Goal: Complete application form

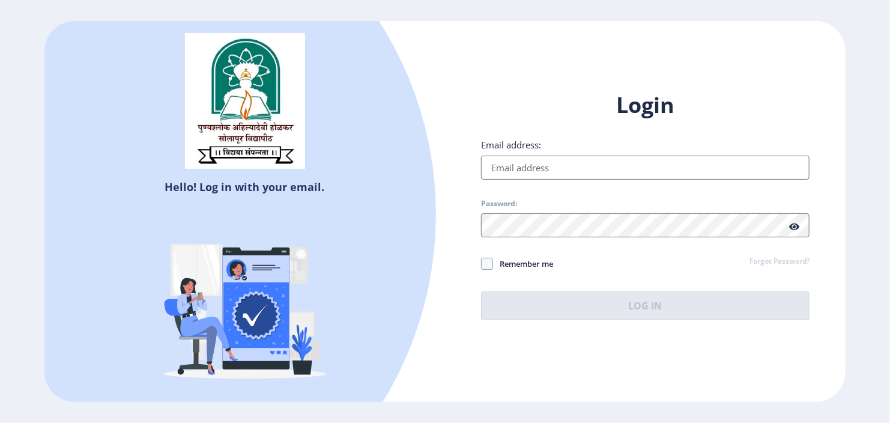
click at [492, 171] on input "Email address:" at bounding box center [645, 168] width 329 height 24
type input "[EMAIL_ADDRESS][DOMAIN_NAME]"
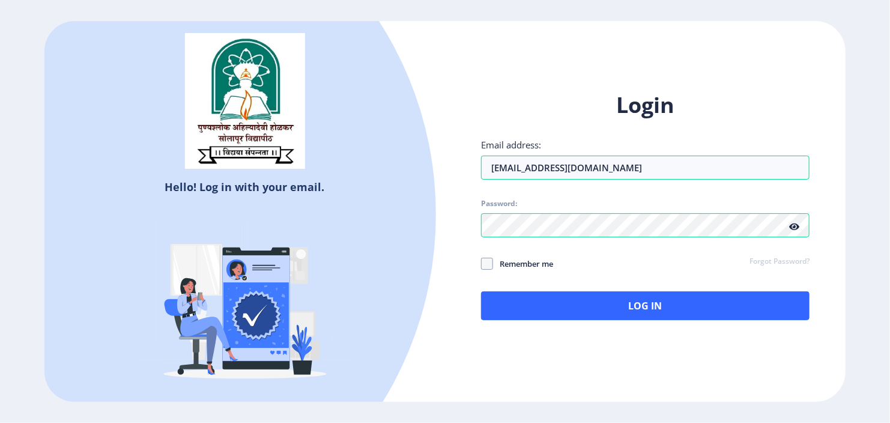
click at [796, 230] on icon at bounding box center [794, 226] width 10 height 9
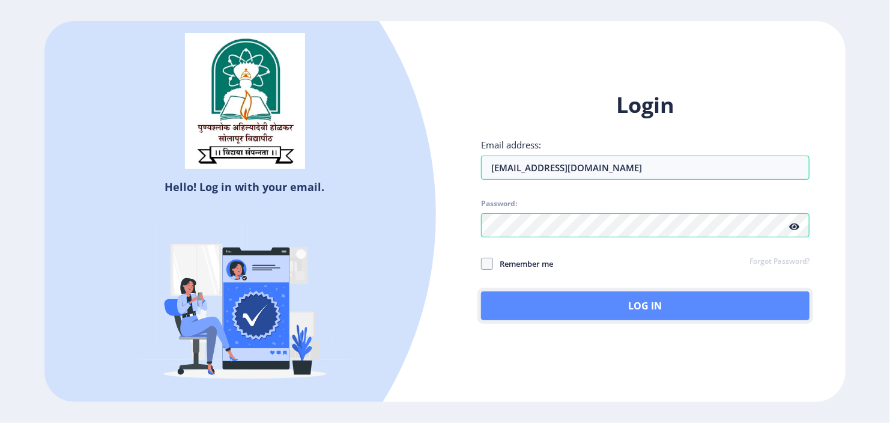
click at [672, 302] on button "Log In" at bounding box center [645, 305] width 329 height 29
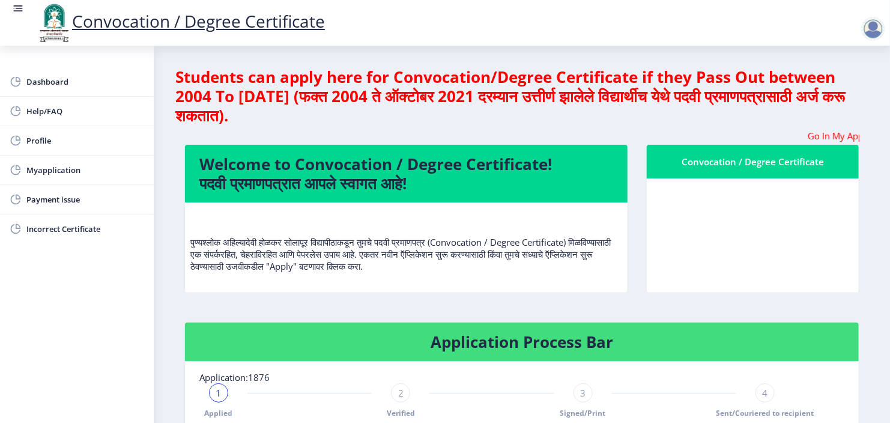
click at [864, 249] on div "Convocation / Degree Certificate" at bounding box center [752, 227] width 231 height 166
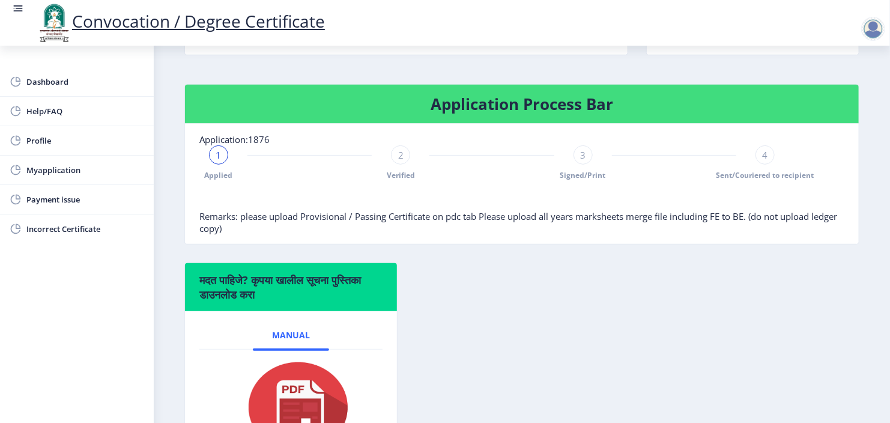
scroll to position [240, 0]
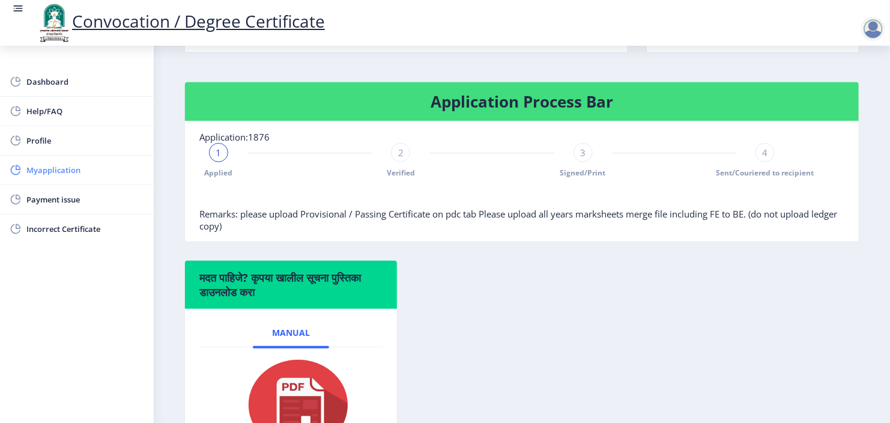
click at [75, 171] on span "Myapplication" at bounding box center [85, 170] width 118 height 14
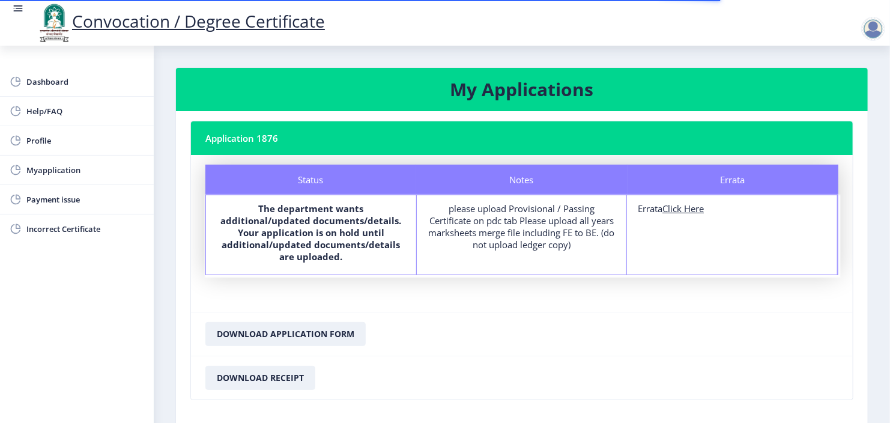
click at [506, 239] on div "please upload Provisional / Passing Certificate on pdc tab Please upload all ye…" at bounding box center [522, 226] width 189 height 48
click at [675, 205] on u "Click Here" at bounding box center [683, 208] width 41 height 12
select select
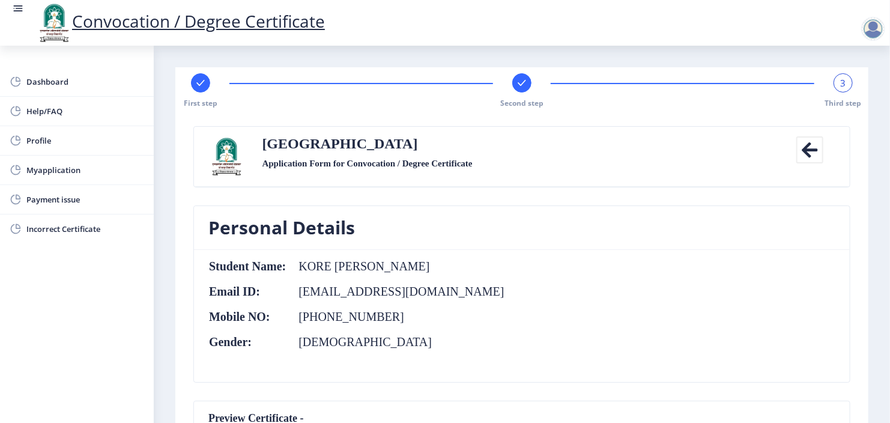
click at [201, 80] on rect at bounding box center [201, 83] width 12 height 12
select select "Regular"
select select "Civil Engineering"
select select "2020"
select select "March"
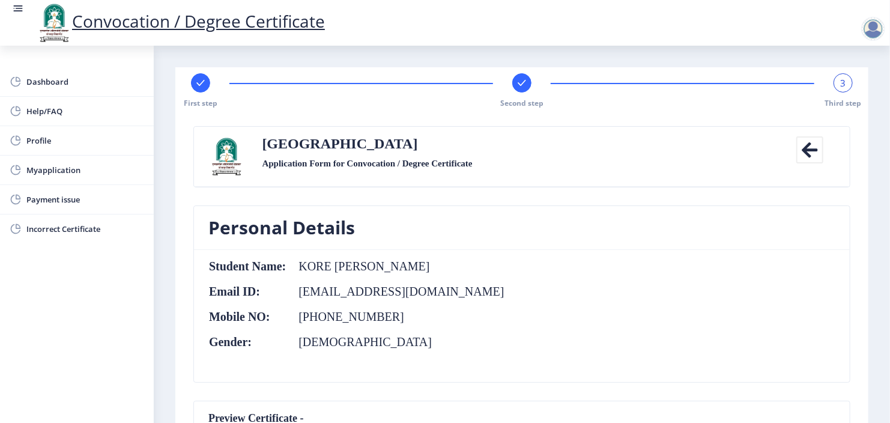
select select "Grade A"
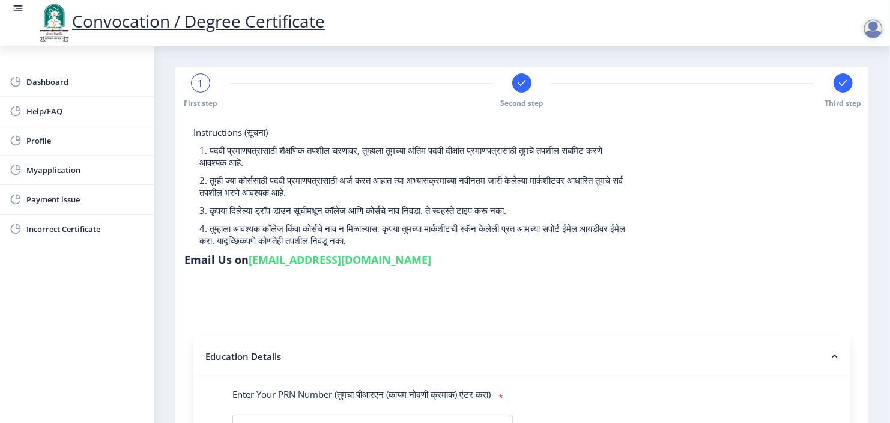
click at [845, 76] on div at bounding box center [843, 82] width 19 height 19
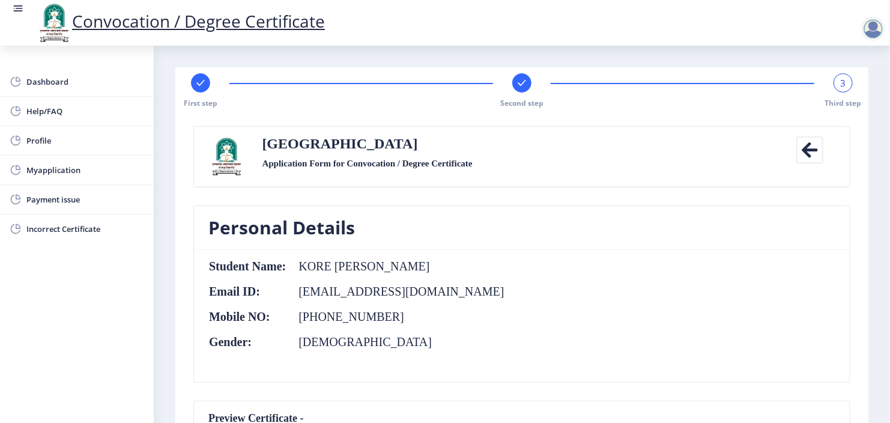
click at [528, 87] on div at bounding box center [521, 82] width 19 height 19
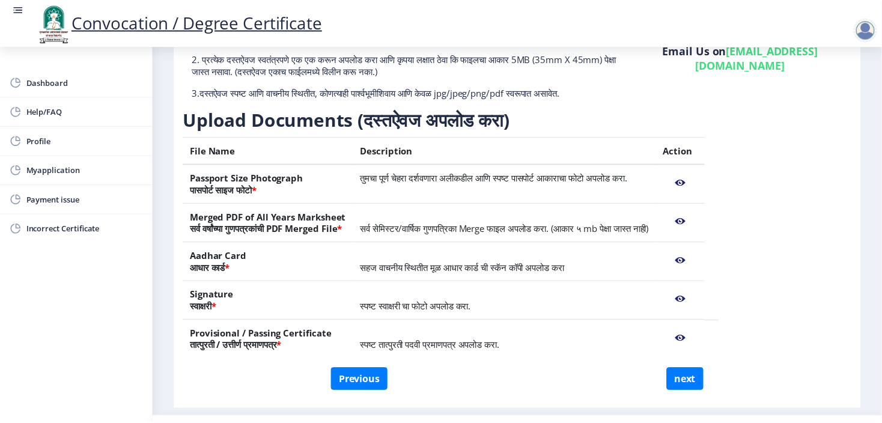
scroll to position [159, 0]
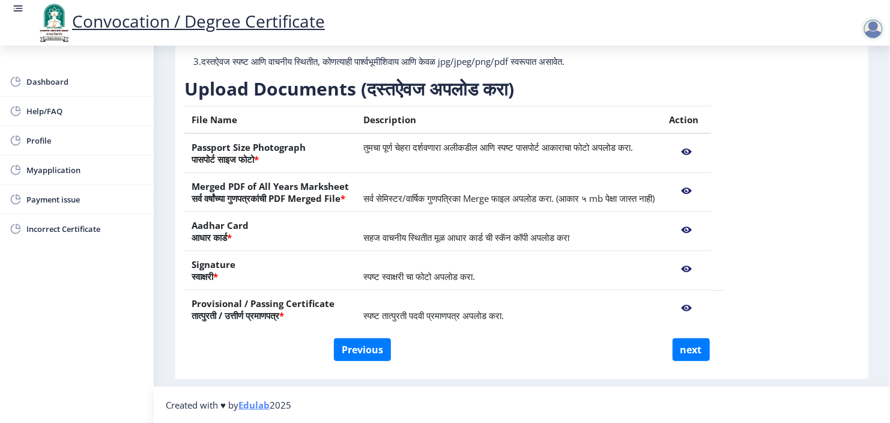
click at [704, 154] on nb-action at bounding box center [686, 152] width 35 height 22
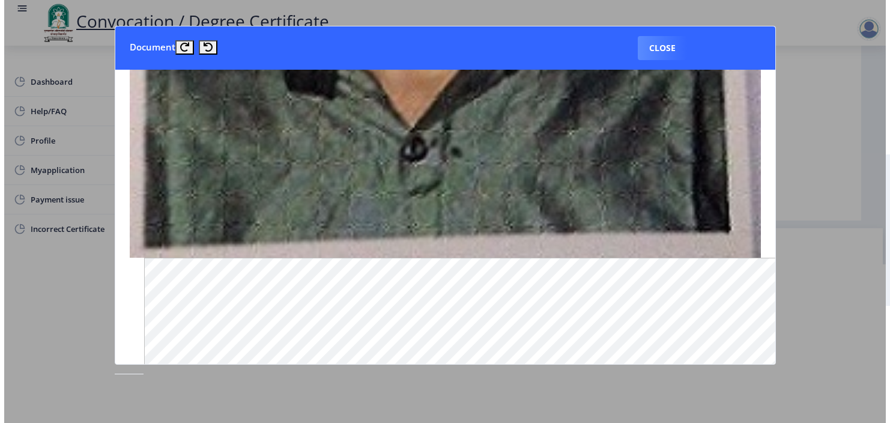
scroll to position [625, 0]
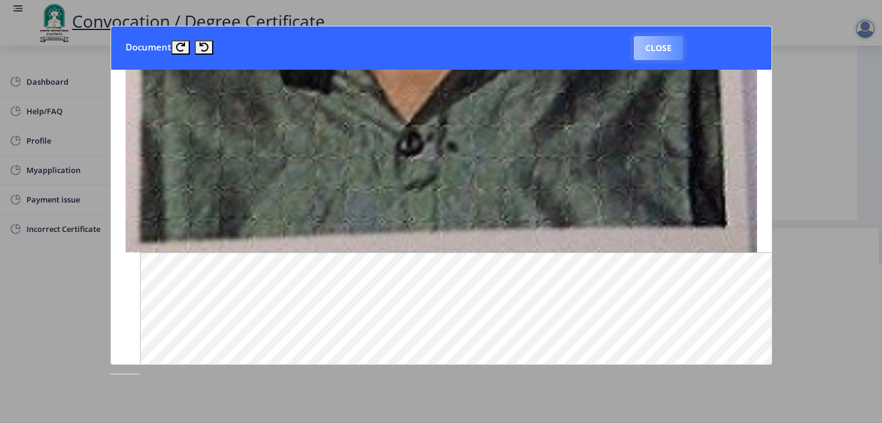
click at [657, 40] on button "Close" at bounding box center [658, 48] width 49 height 24
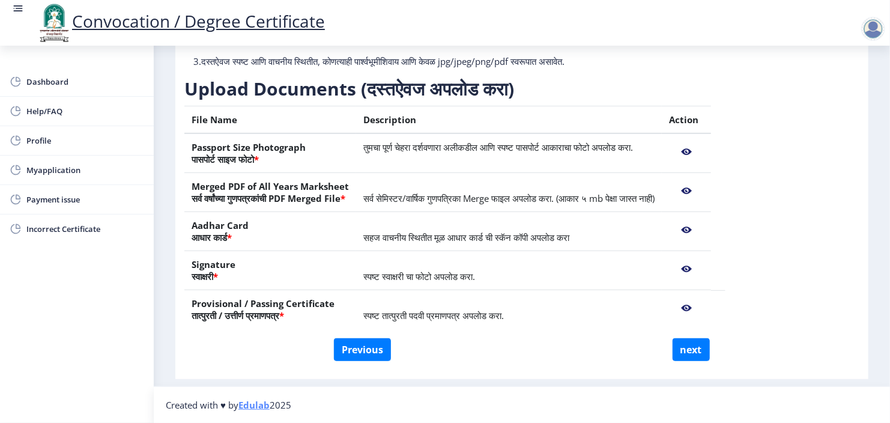
click at [704, 190] on nb-action at bounding box center [686, 191] width 35 height 22
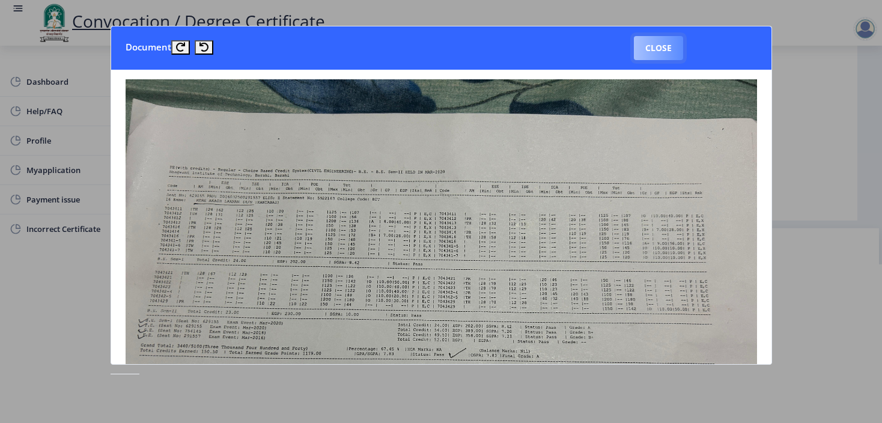
click at [649, 49] on button "Close" at bounding box center [658, 48] width 49 height 24
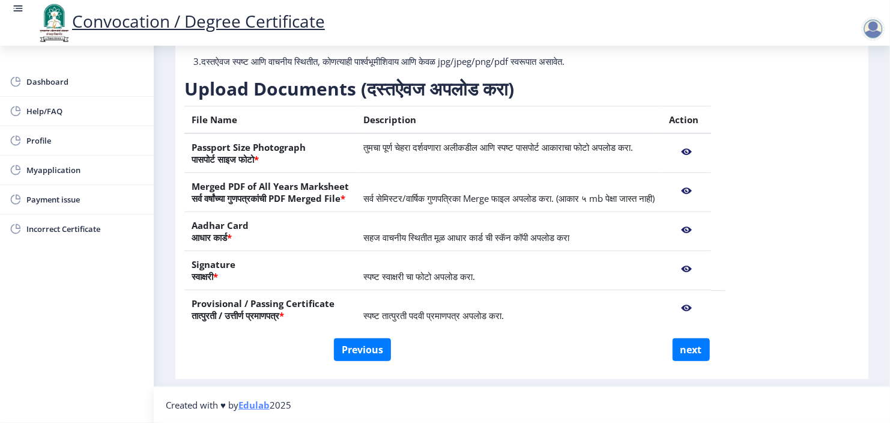
click at [806, 181] on div "Instructions (सूचना) 1. कृपया लक्षात घ्या की तुम्हाला मूळ दस्तऐवजांच्या स्कॅन क…" at bounding box center [521, 158] width 675 height 360
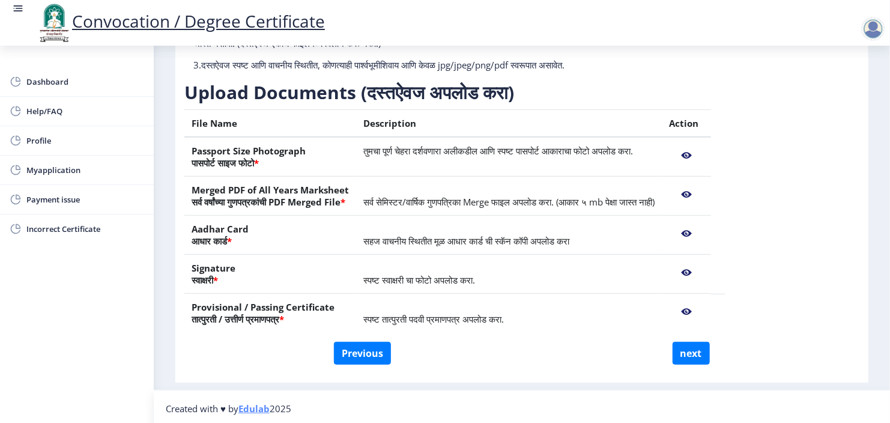
scroll to position [159, 0]
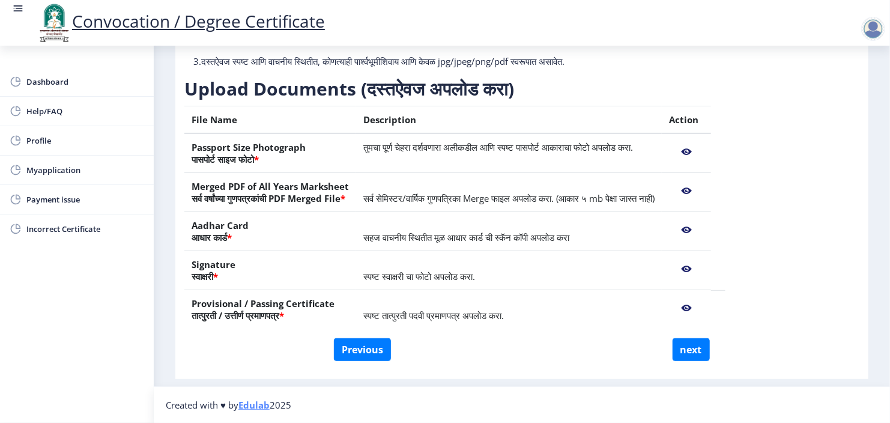
click at [704, 231] on nb-action at bounding box center [686, 230] width 35 height 22
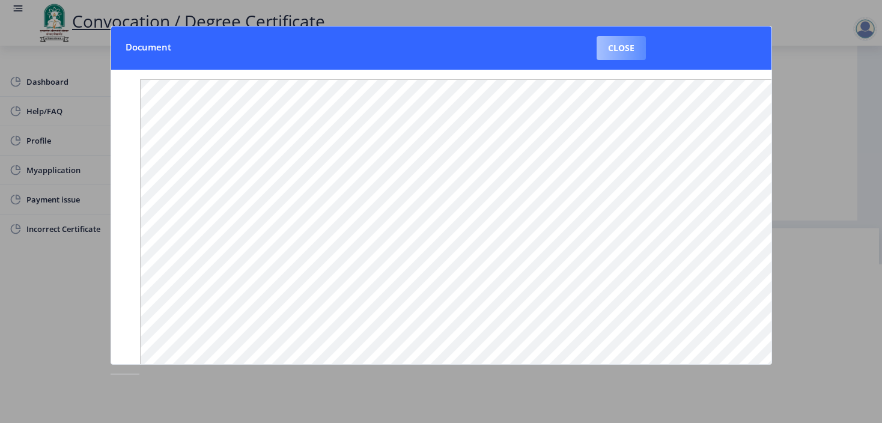
click at [621, 51] on button "Close" at bounding box center [621, 48] width 49 height 24
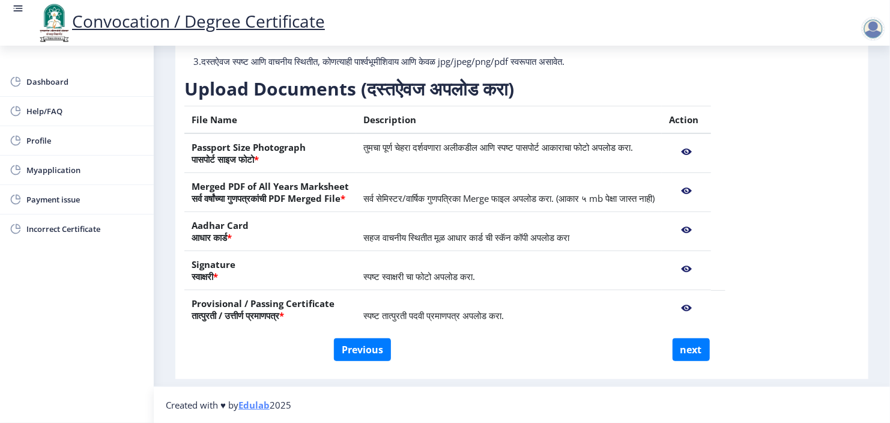
click at [726, 103] on div "Upload Documents (दस्तऐवज अपलोड करा) File Name Description Action Passport Size…" at bounding box center [454, 207] width 541 height 261
click at [780, 80] on div "Instructions (सूचना) 1. कृपया लक्षात घ्या की तुम्हाला मूळ दस्तऐवजांच्या स्कॅन क…" at bounding box center [521, 158] width 675 height 360
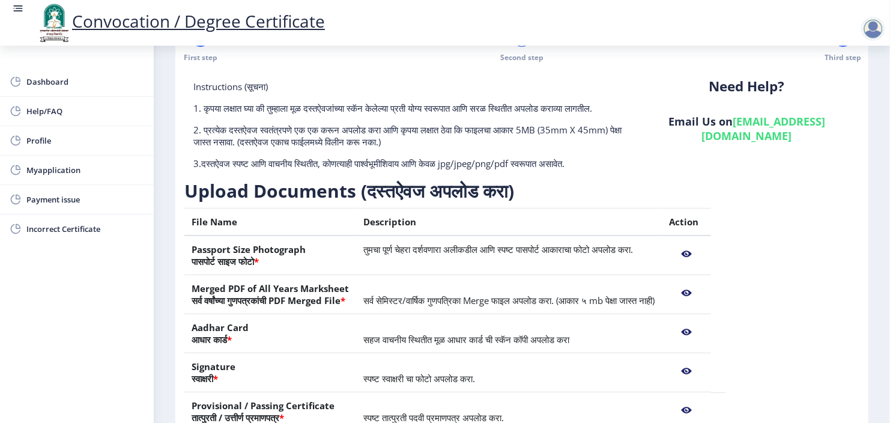
scroll to position [0, 0]
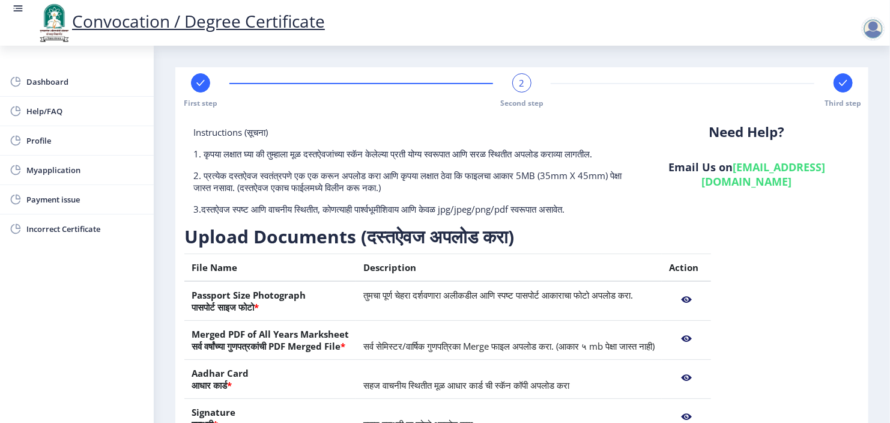
click at [643, 133] on p "Need Help?" at bounding box center [746, 132] width 207 height 12
click at [56, 174] on span "Myapplication" at bounding box center [85, 170] width 118 height 14
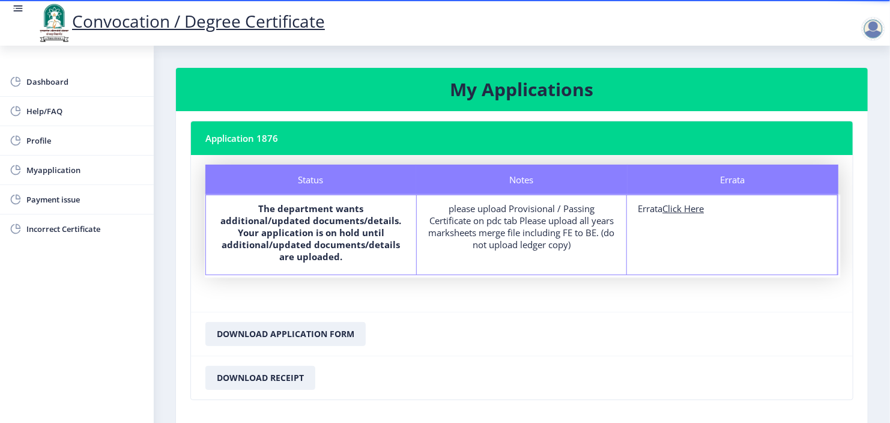
click at [681, 207] on u "Click Here" at bounding box center [683, 208] width 41 height 12
select select
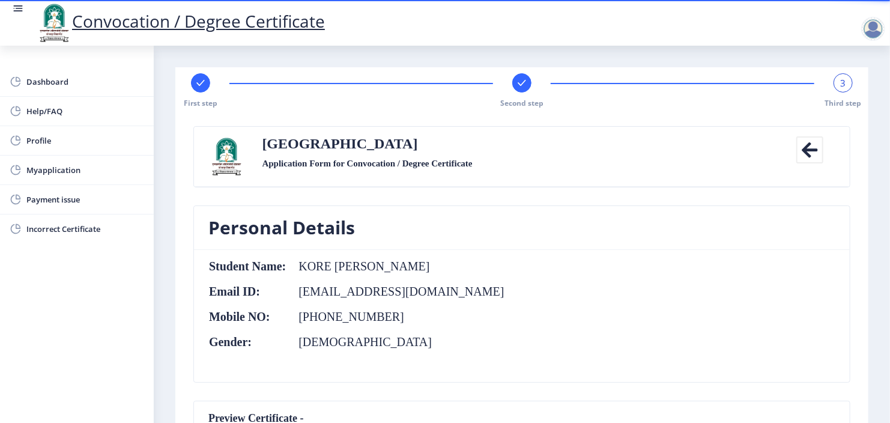
click at [512, 85] on div at bounding box center [521, 82] width 19 height 19
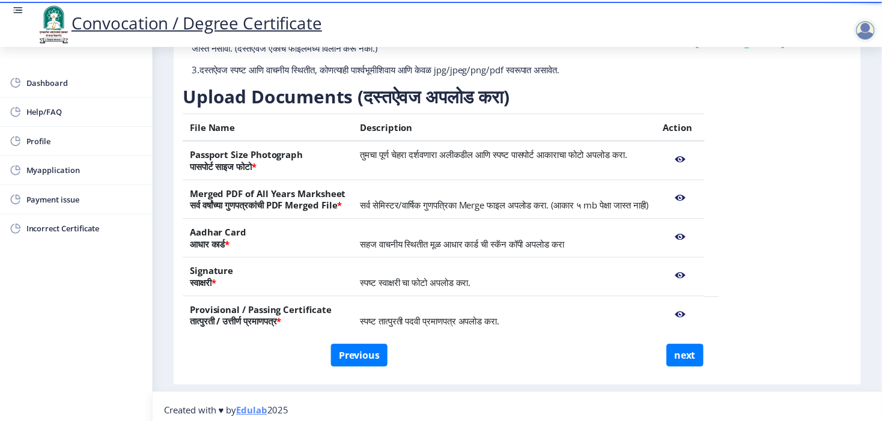
scroll to position [159, 0]
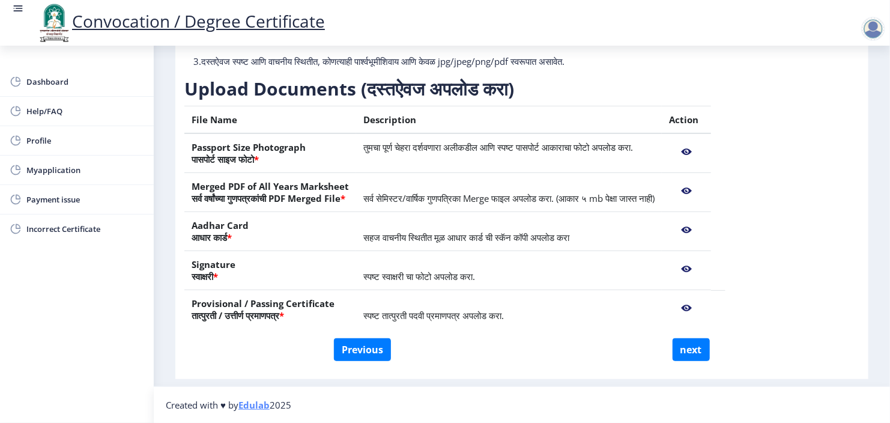
click at [704, 153] on nb-action at bounding box center [686, 152] width 35 height 22
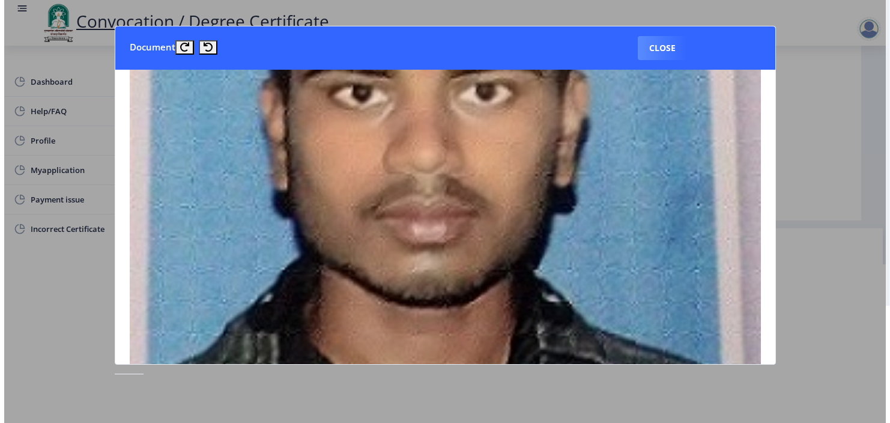
scroll to position [264, 0]
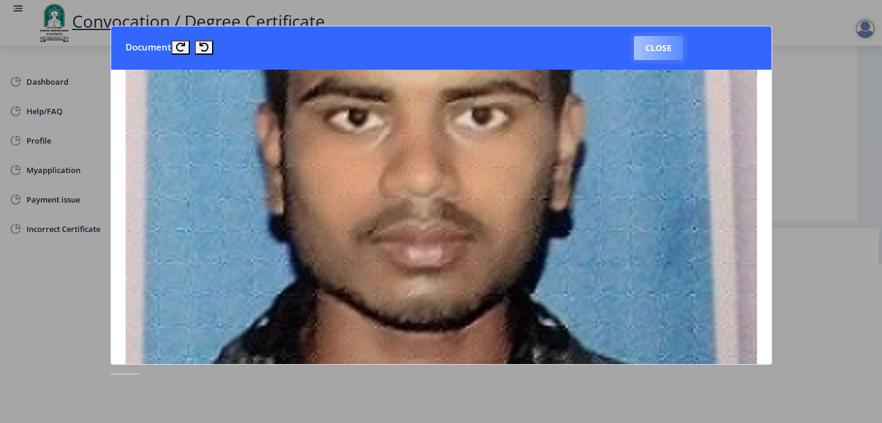
click at [655, 52] on button "Close" at bounding box center [658, 48] width 49 height 24
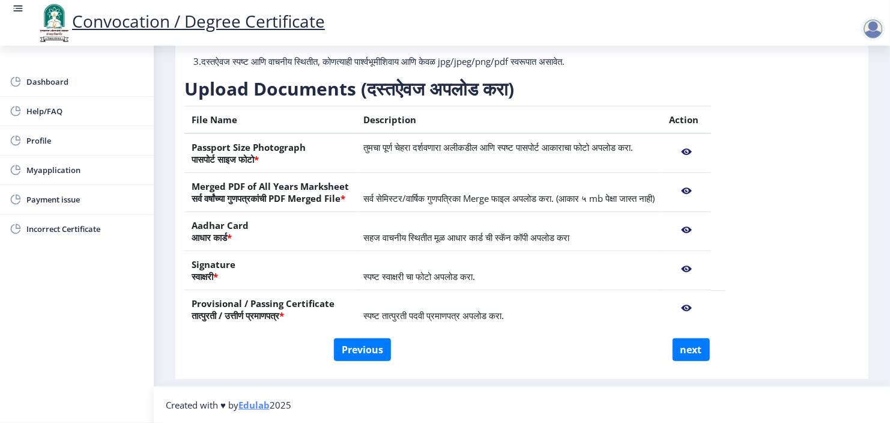
click at [704, 308] on nb-action at bounding box center [686, 308] width 35 height 22
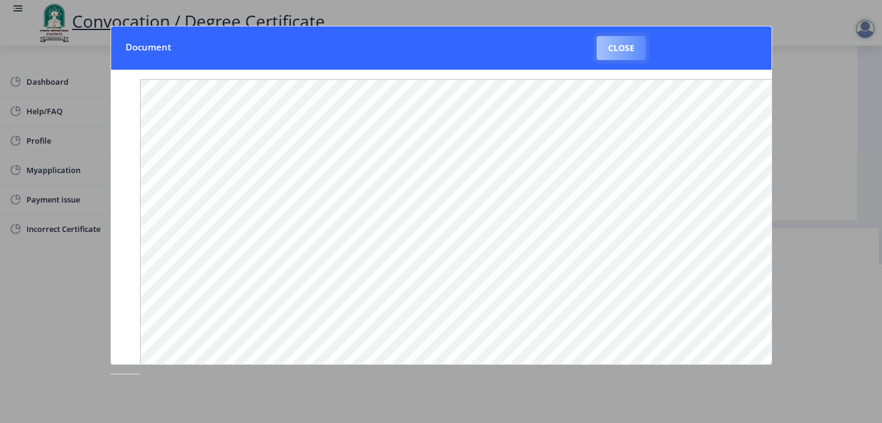
click at [623, 46] on button "Close" at bounding box center [621, 48] width 49 height 24
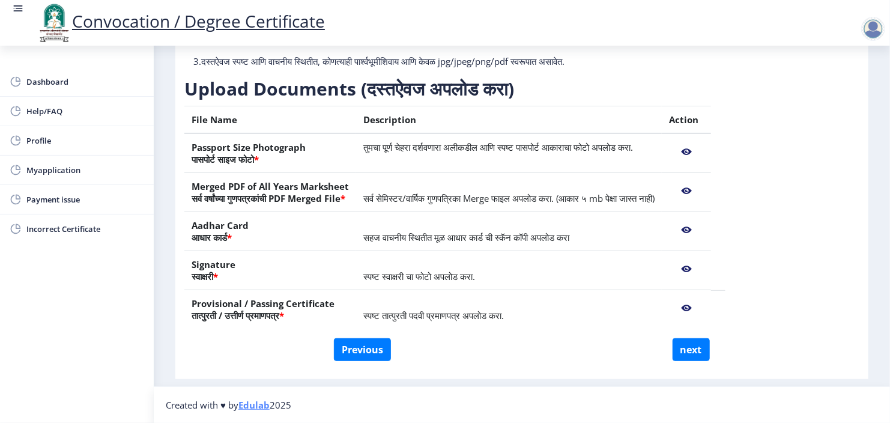
click at [704, 192] on nb-action at bounding box center [686, 191] width 35 height 22
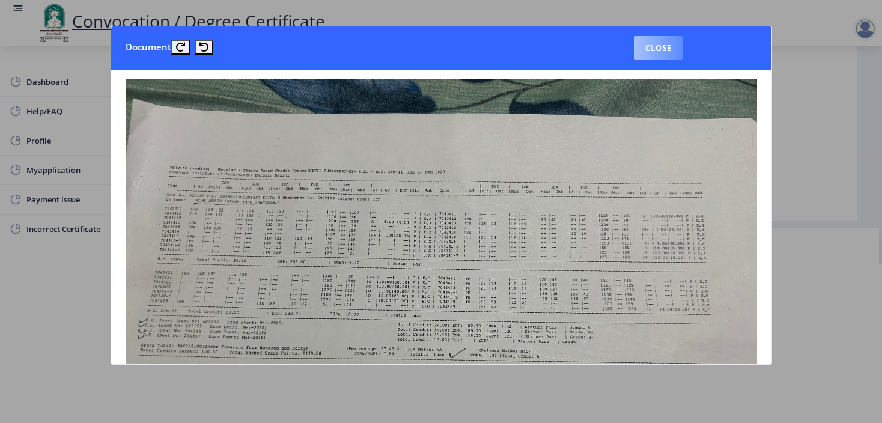
click at [664, 42] on button "Close" at bounding box center [658, 48] width 49 height 24
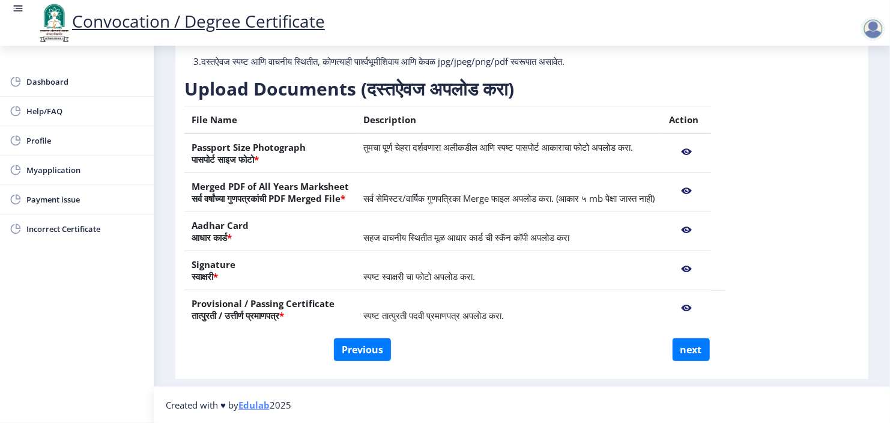
click at [704, 195] on nb-action at bounding box center [686, 191] width 35 height 22
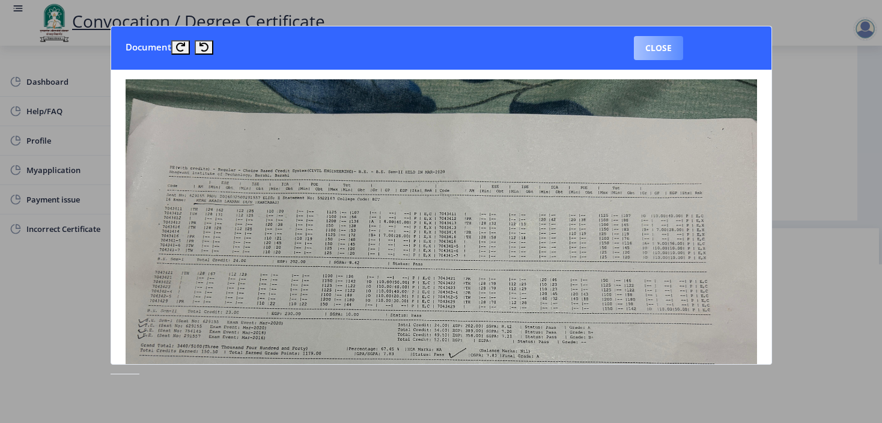
click at [642, 53] on button "Close" at bounding box center [658, 48] width 49 height 24
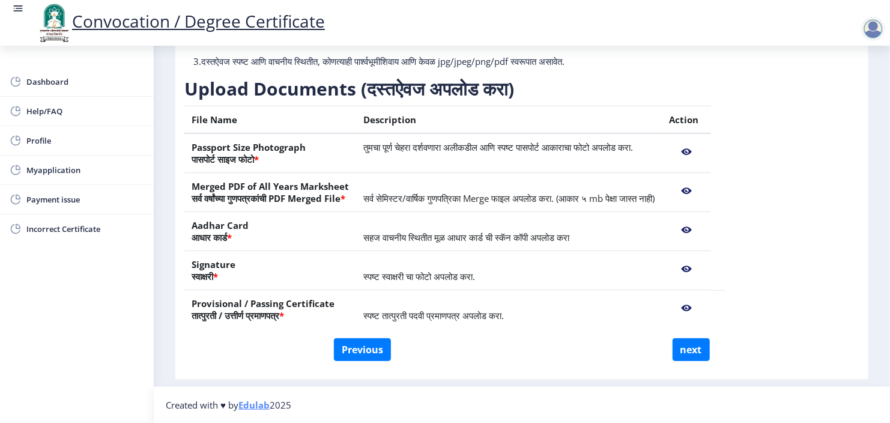
click at [704, 154] on nb-action at bounding box center [686, 152] width 35 height 22
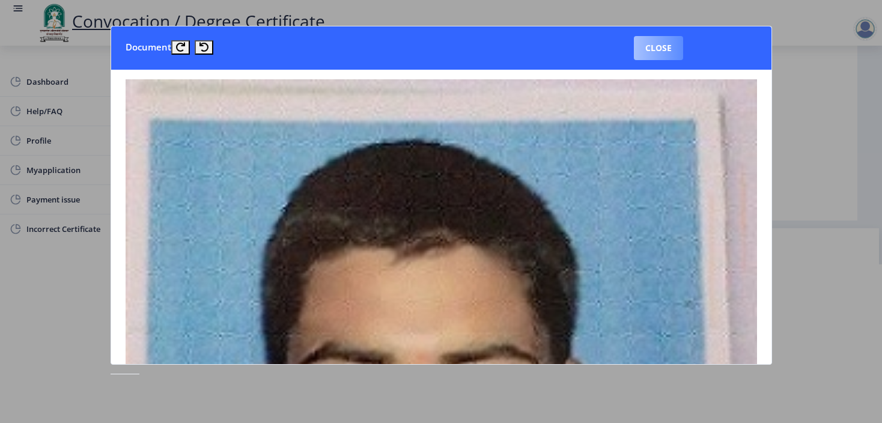
click at [670, 50] on button "Close" at bounding box center [658, 48] width 49 height 24
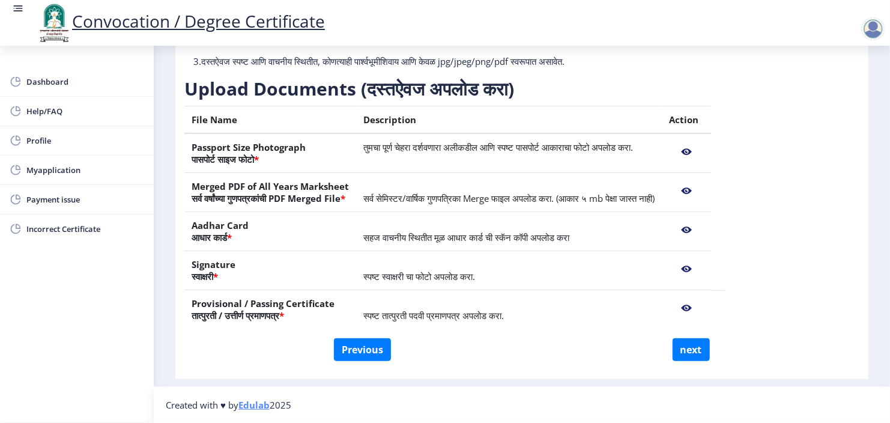
click at [704, 192] on nb-action at bounding box center [686, 191] width 35 height 22
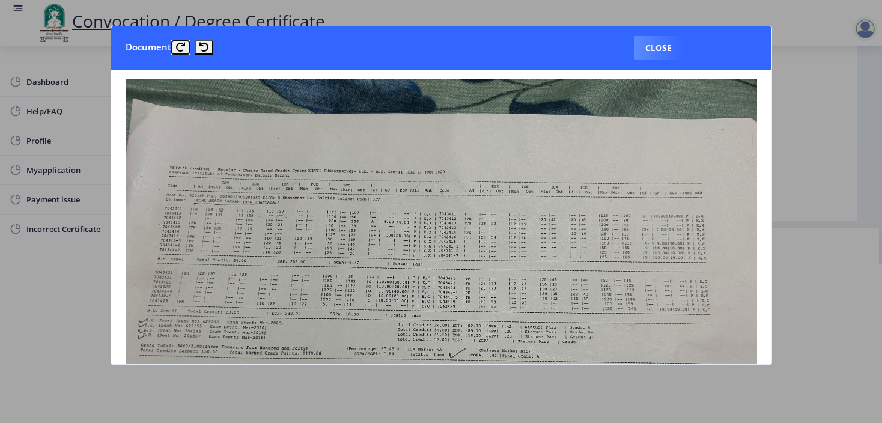
click at [184, 46] on button at bounding box center [180, 47] width 19 height 14
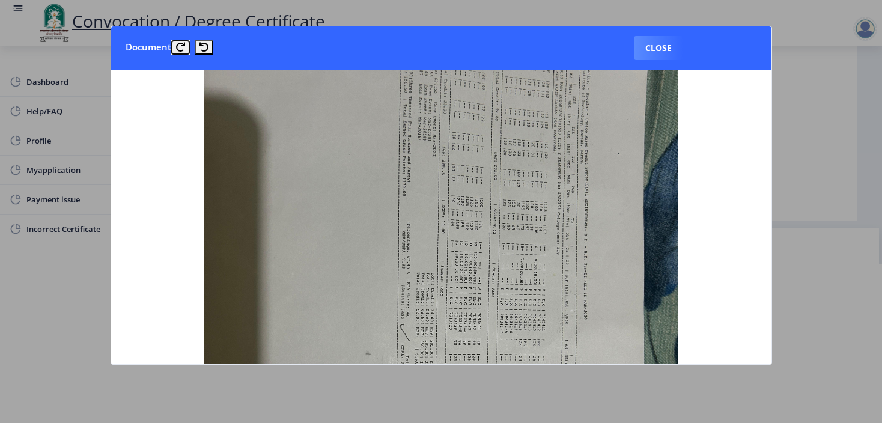
click at [184, 46] on button at bounding box center [180, 47] width 19 height 14
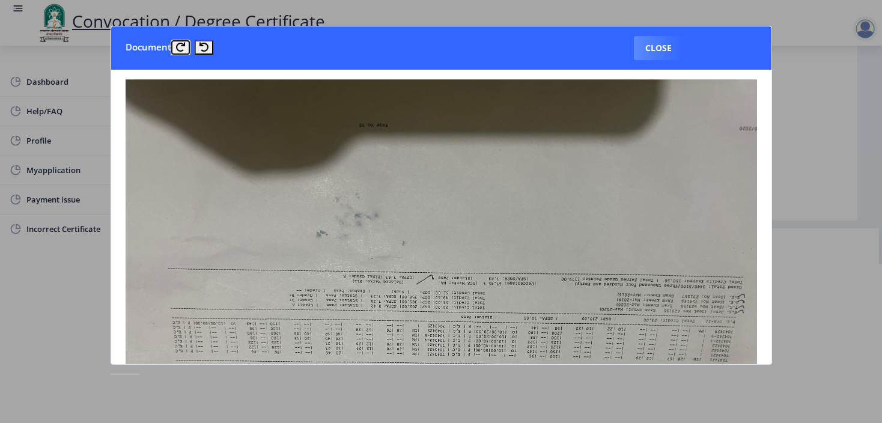
click at [184, 46] on button at bounding box center [180, 47] width 19 height 14
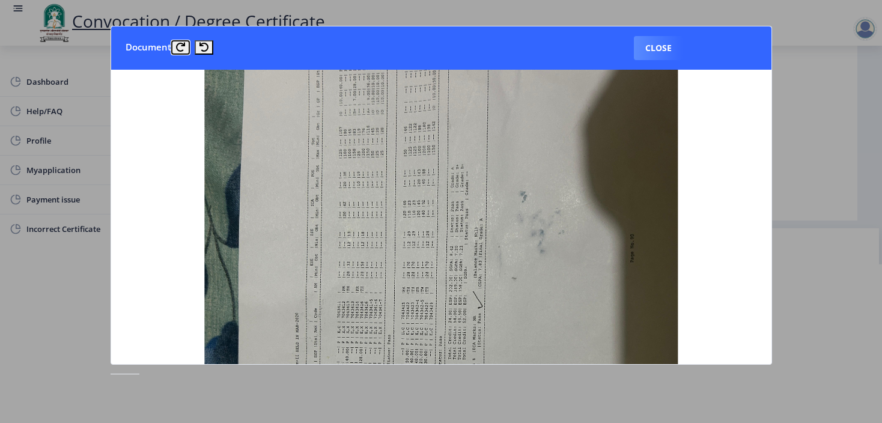
click at [184, 46] on button at bounding box center [180, 47] width 19 height 14
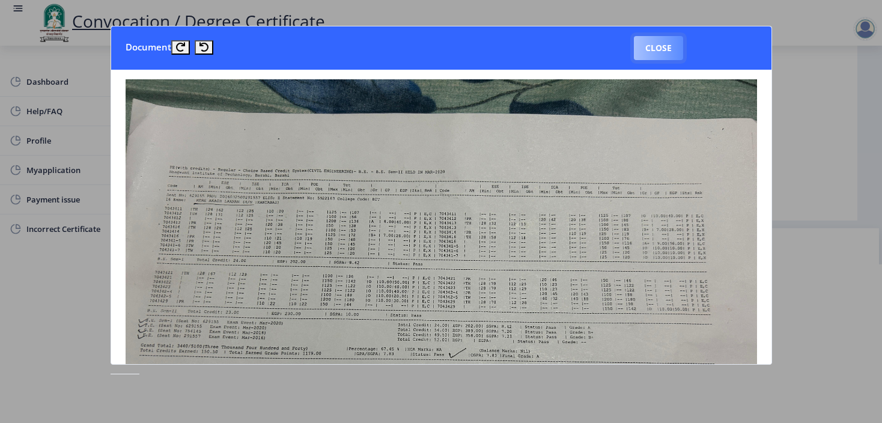
click at [643, 44] on button "Close" at bounding box center [658, 48] width 49 height 24
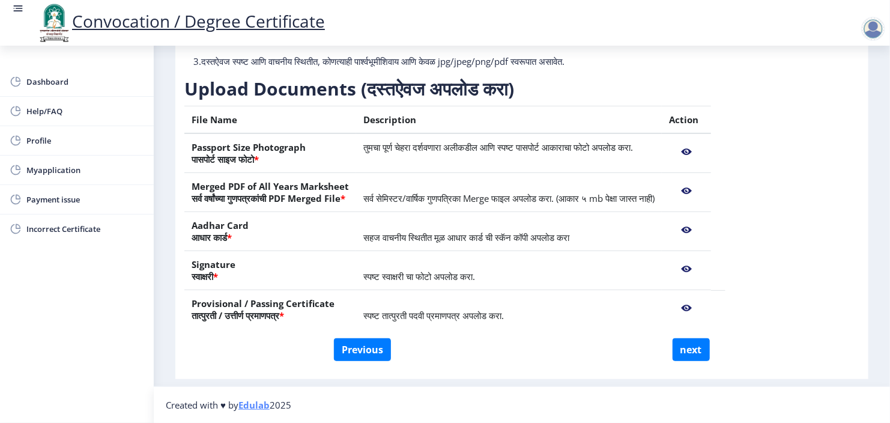
click at [655, 202] on span "सर्व सेमिस्टर/वार्षिक गुणपत्रिका Merge फाइल अपलोड करा. (आकार ५ mb पेक्षा जास्त …" at bounding box center [508, 198] width 291 height 12
click at [704, 269] on nb-action at bounding box center [686, 269] width 35 height 22
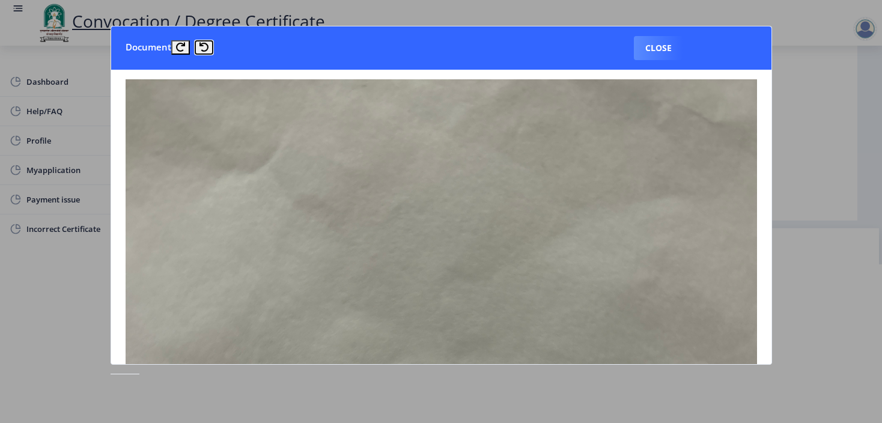
click at [204, 53] on button at bounding box center [204, 47] width 19 height 14
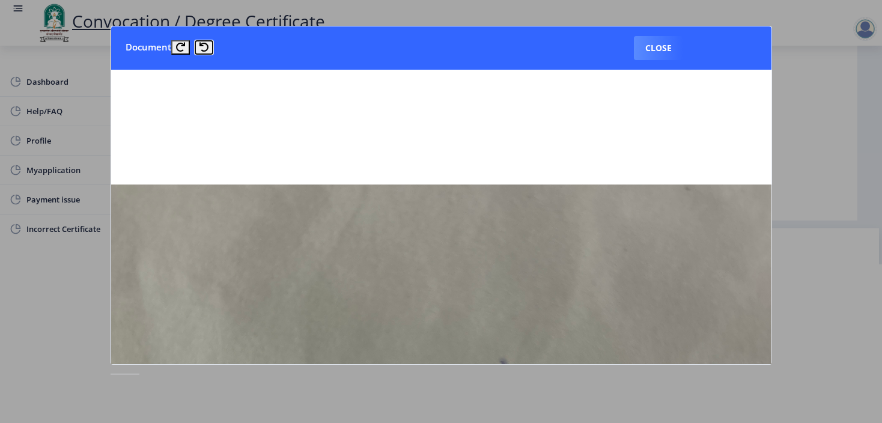
click at [204, 53] on button at bounding box center [204, 47] width 19 height 14
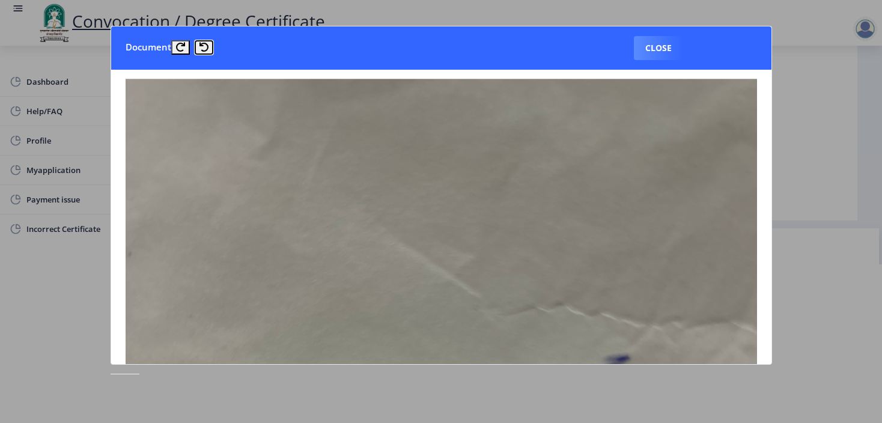
click at [204, 53] on button at bounding box center [204, 47] width 19 height 14
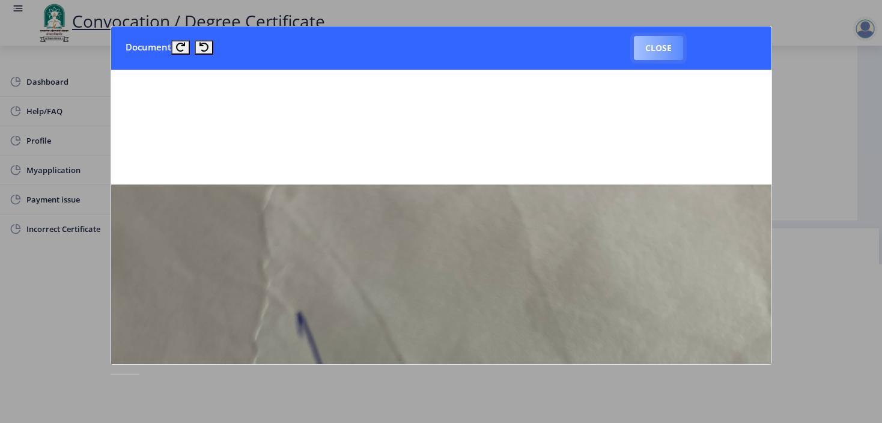
click at [639, 52] on button "Close" at bounding box center [658, 48] width 49 height 24
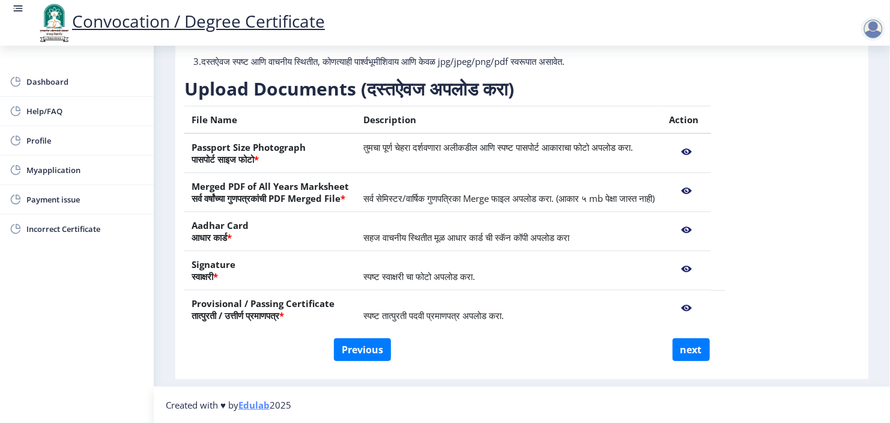
click at [704, 311] on nb-action at bounding box center [686, 308] width 35 height 22
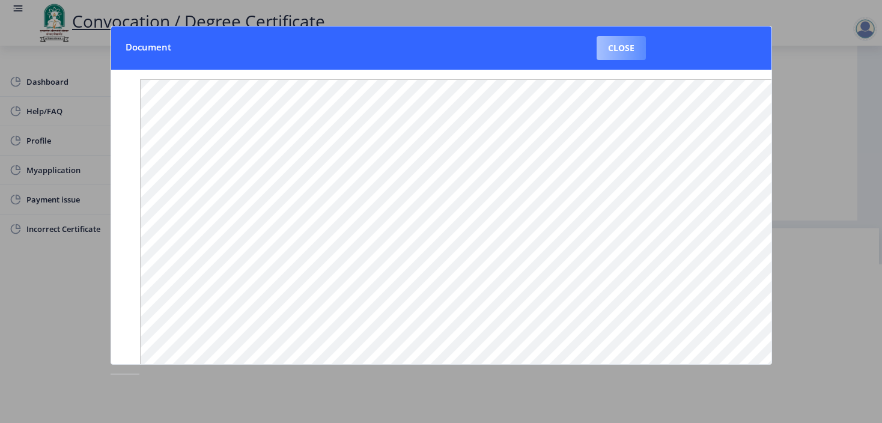
click at [606, 46] on button "Close" at bounding box center [621, 48] width 49 height 24
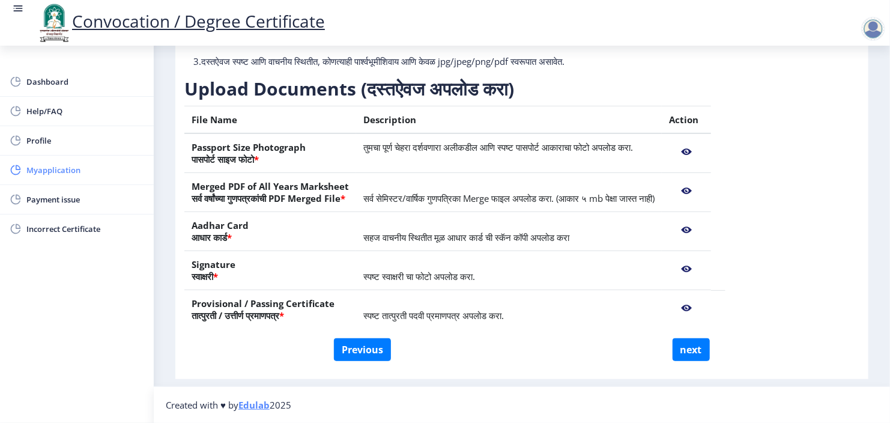
click at [54, 174] on span "Myapplication" at bounding box center [85, 170] width 118 height 14
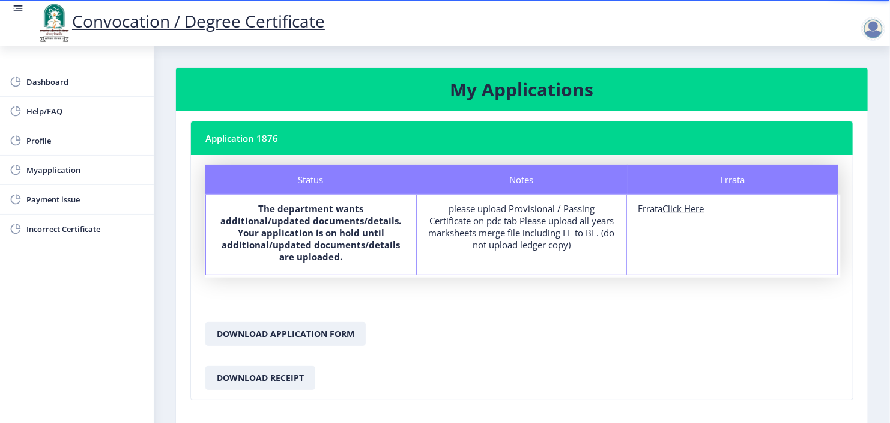
click at [675, 210] on u "Click Here" at bounding box center [683, 208] width 41 height 12
select select
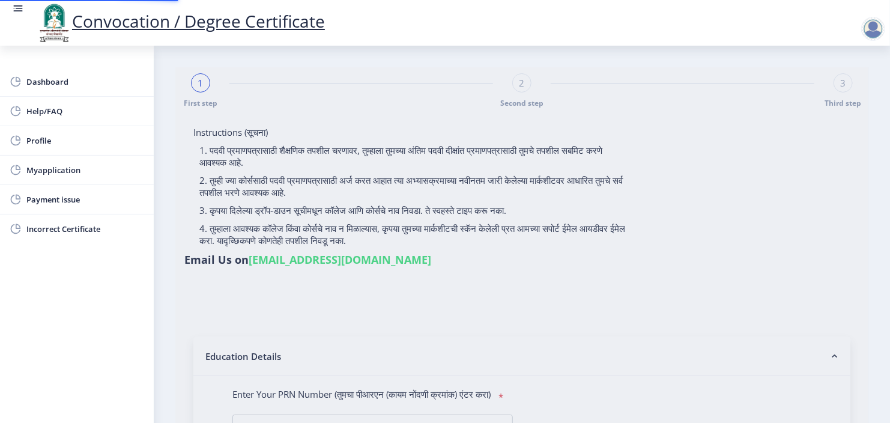
type input "2016032500291557"
select select "Regular"
select select "2020"
select select "March"
select select "Grade A"
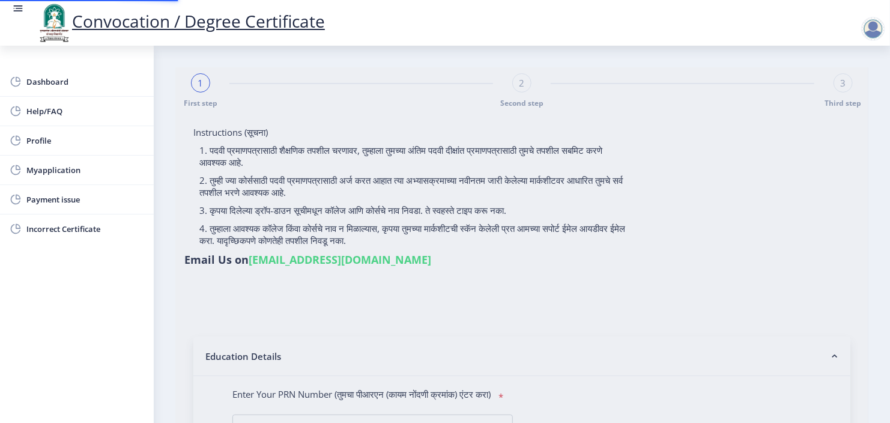
type input "629155"
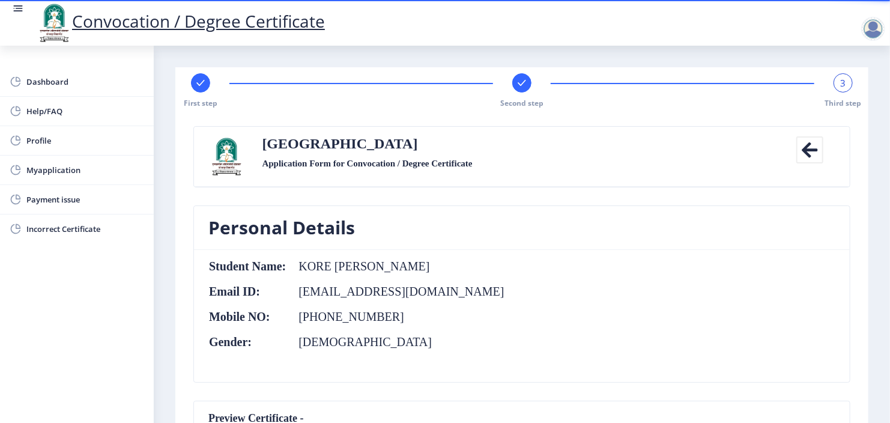
click at [196, 84] on rect at bounding box center [201, 83] width 12 height 12
select select "Regular"
select select "Civil Engineering"
select select "2020"
select select "March"
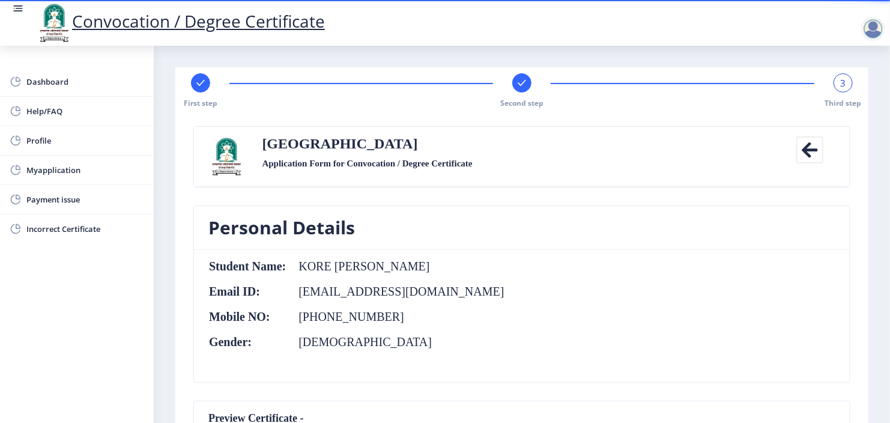
select select "Grade A"
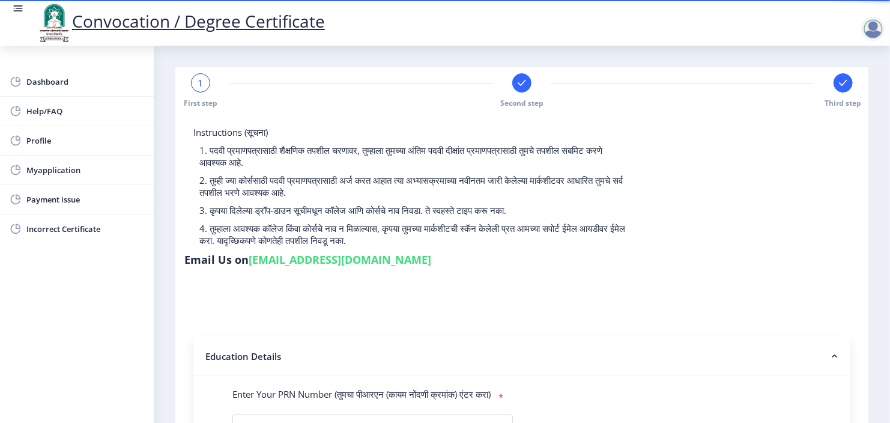
click at [837, 85] on rect at bounding box center [843, 83] width 12 height 12
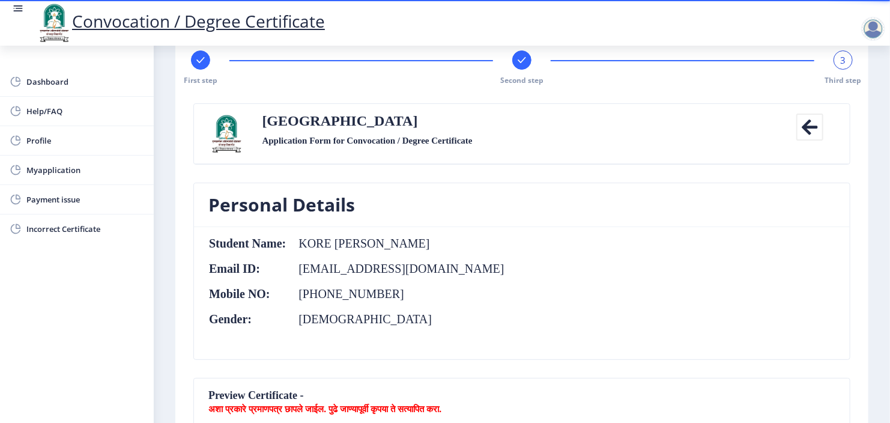
scroll to position [3, 0]
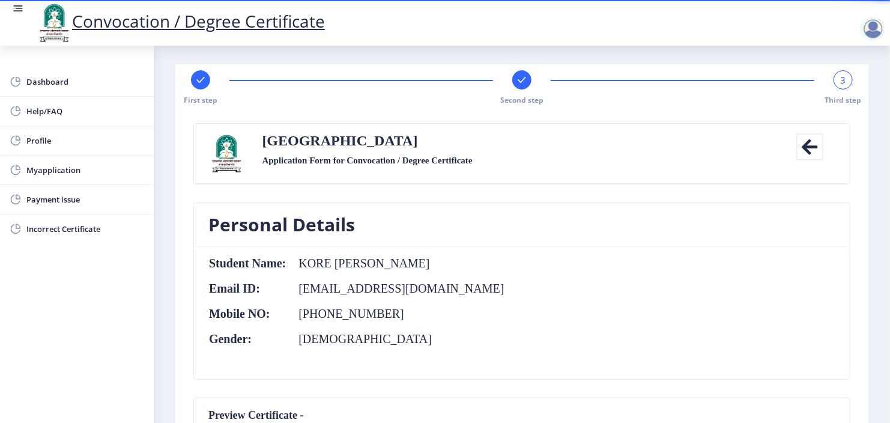
click at [520, 80] on rect at bounding box center [522, 80] width 12 height 12
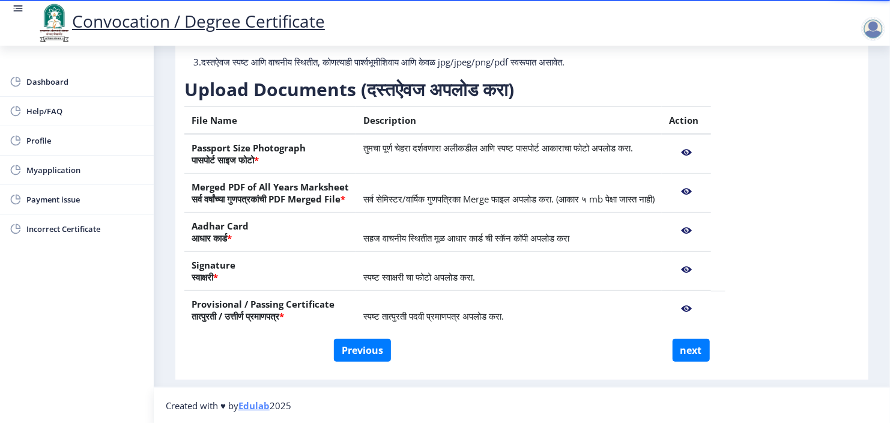
scroll to position [159, 0]
click at [704, 312] on nb-action at bounding box center [686, 308] width 35 height 22
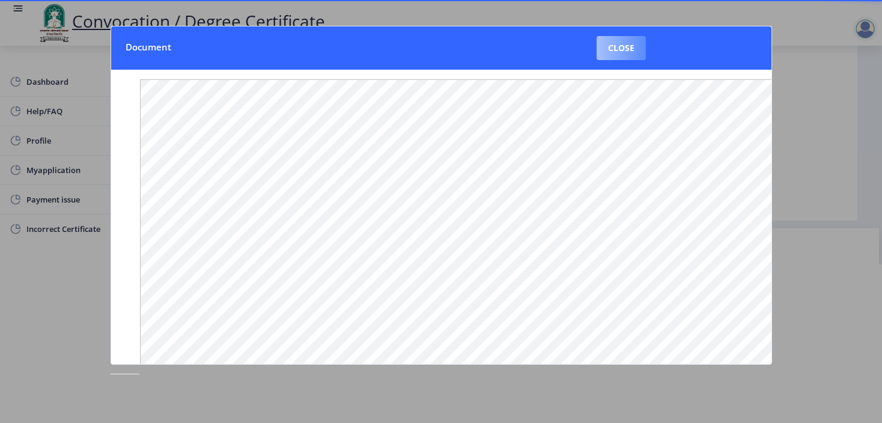
click at [609, 54] on button "Close" at bounding box center [621, 48] width 49 height 24
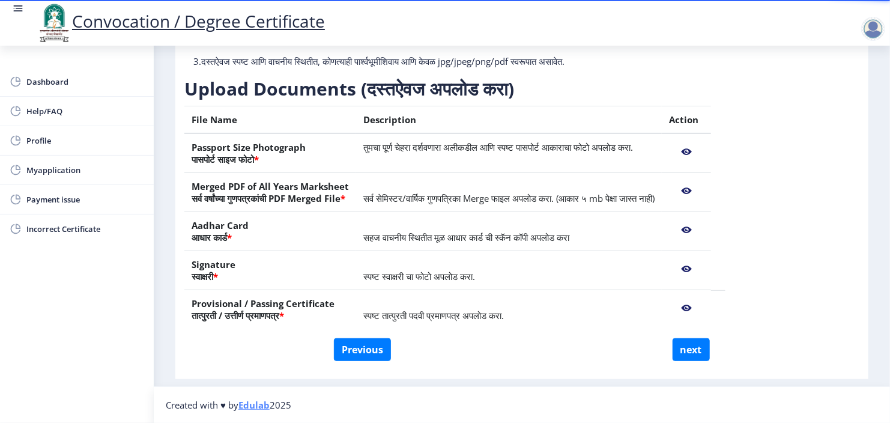
click at [704, 269] on nb-action at bounding box center [686, 269] width 35 height 22
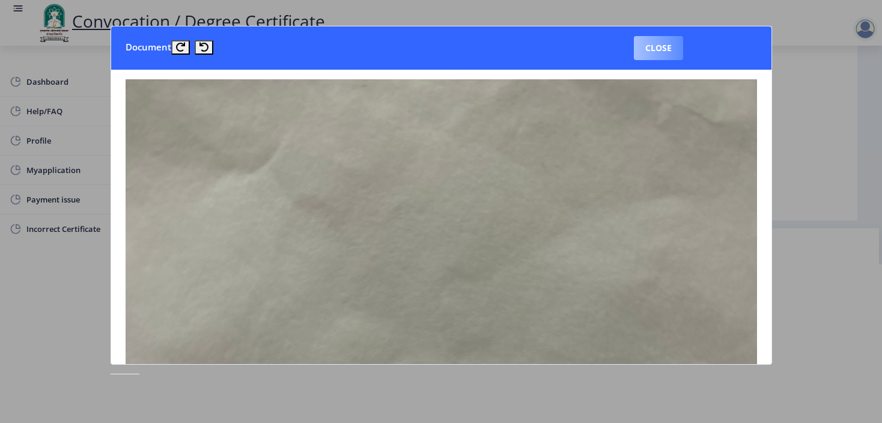
click at [648, 51] on button "Close" at bounding box center [658, 48] width 49 height 24
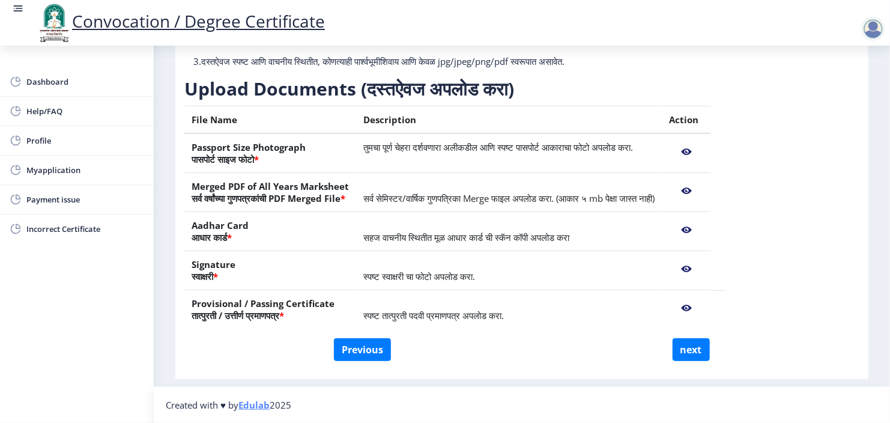
click at [704, 226] on nb-action at bounding box center [686, 230] width 35 height 22
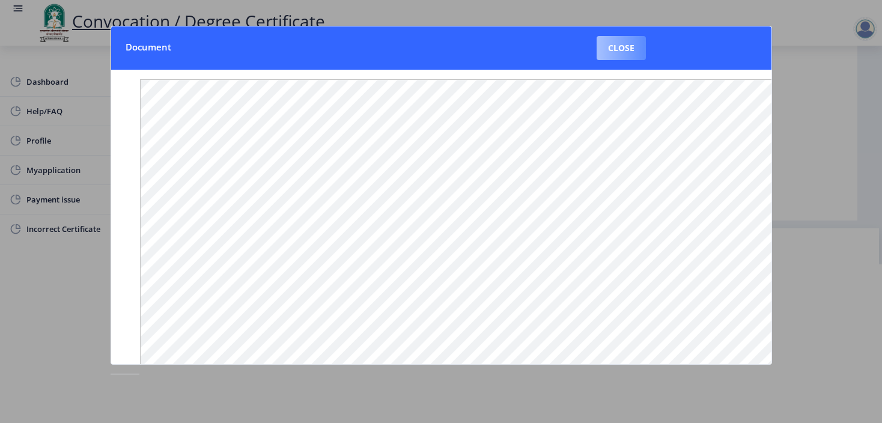
click at [617, 50] on button "Close" at bounding box center [621, 48] width 49 height 24
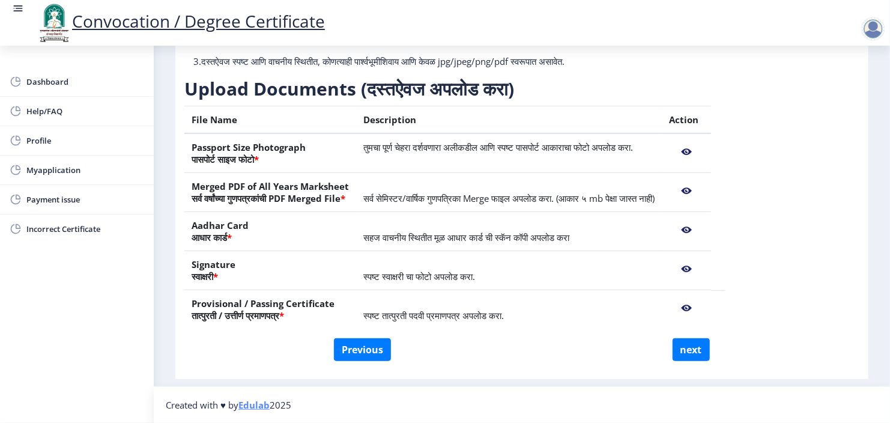
click at [704, 197] on nb-action at bounding box center [686, 191] width 35 height 22
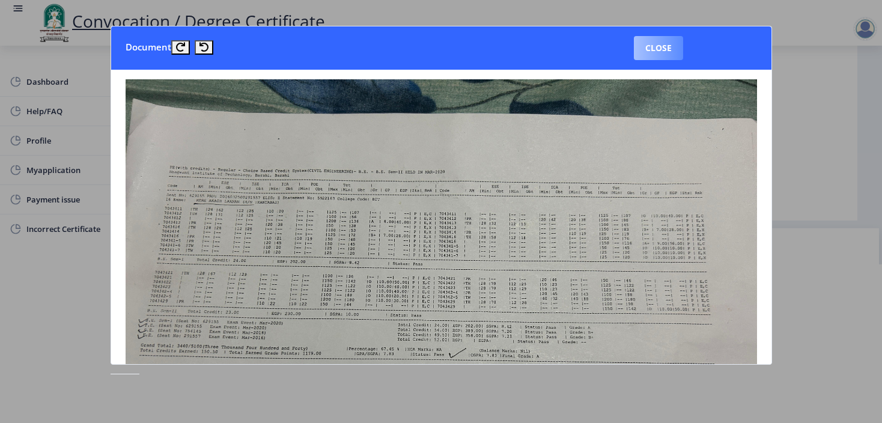
click at [655, 46] on button "Close" at bounding box center [658, 48] width 49 height 24
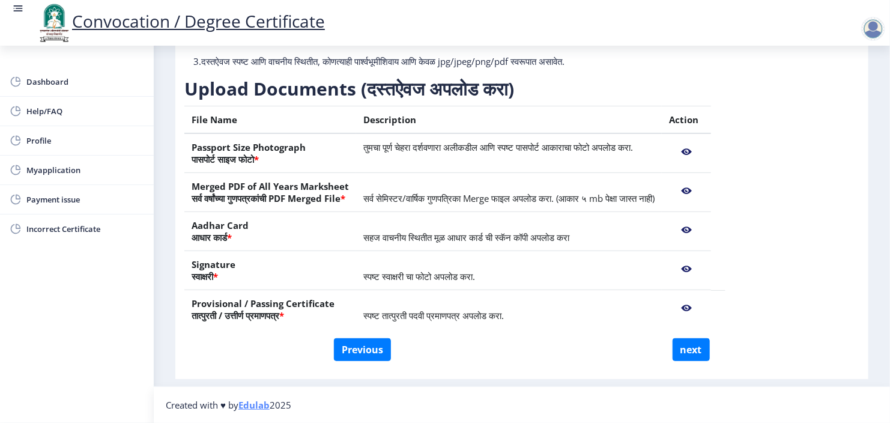
click at [704, 306] on nb-action at bounding box center [686, 308] width 35 height 22
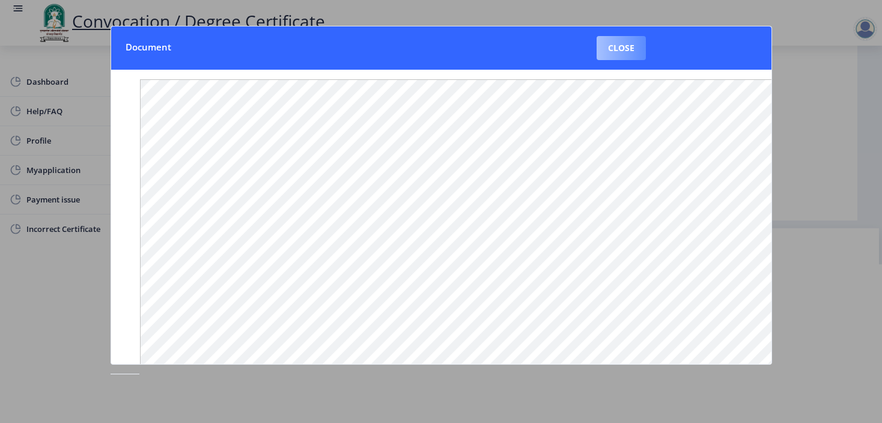
click at [630, 51] on button "Close" at bounding box center [621, 48] width 49 height 24
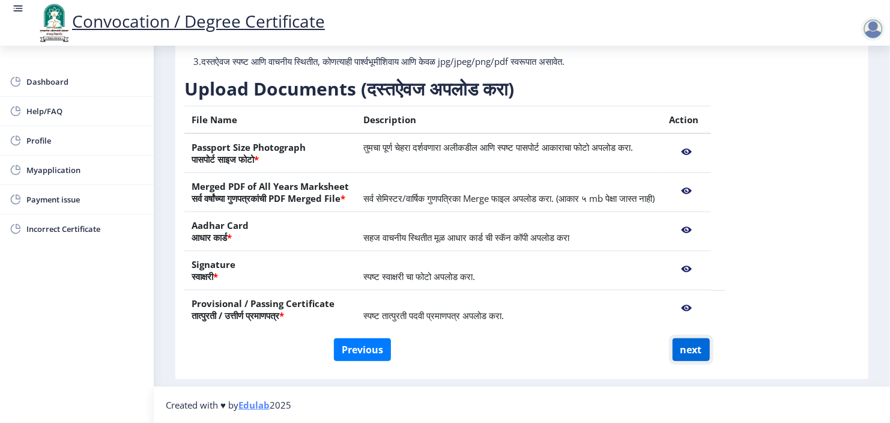
click at [677, 354] on button "next" at bounding box center [691, 349] width 37 height 23
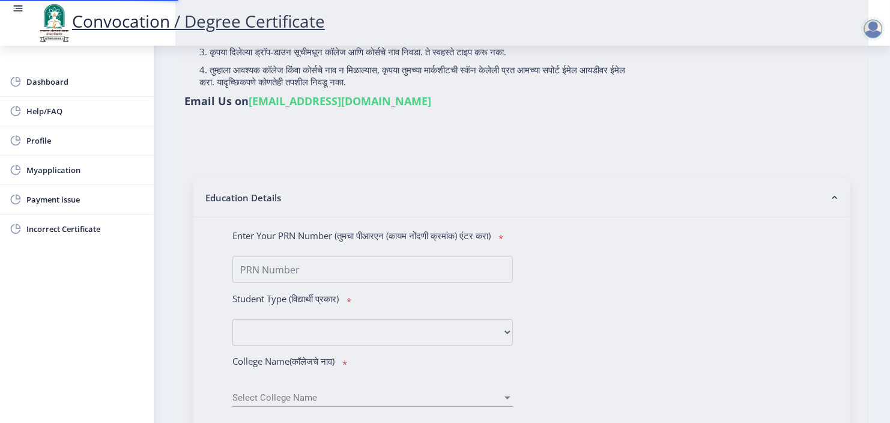
select select
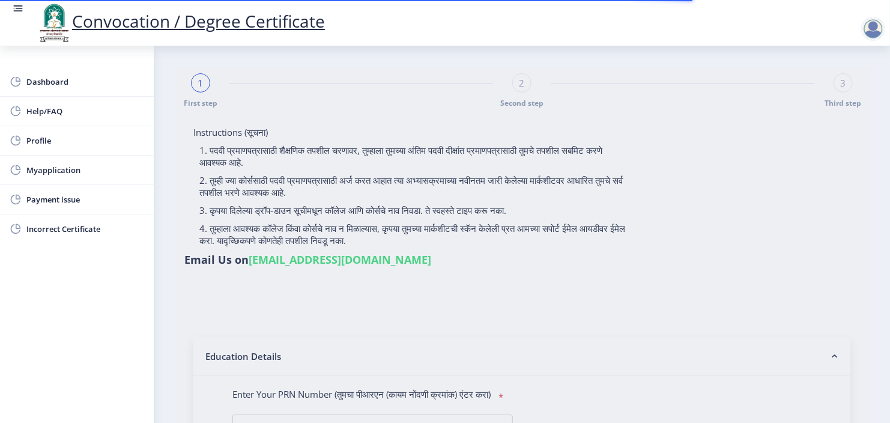
type input "KORE [PERSON_NAME]"
type input "Kanta"
type input "2016032500291557"
select select "Regular"
select select "2020"
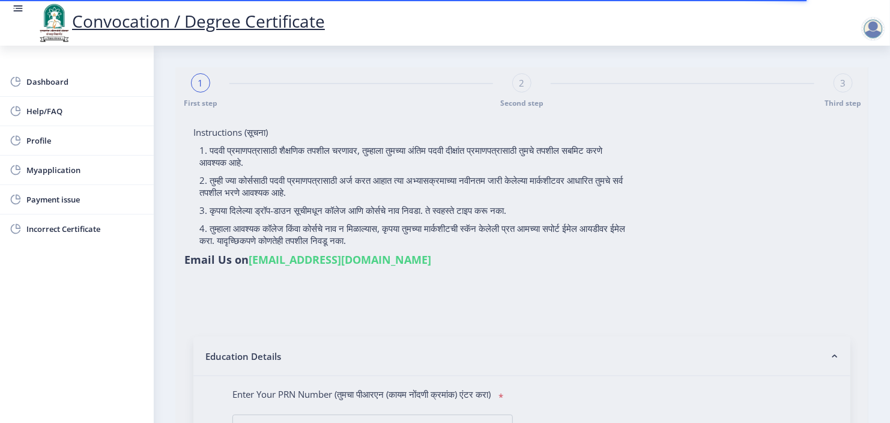
select select "November"
select select "Grade A"
type input "629155"
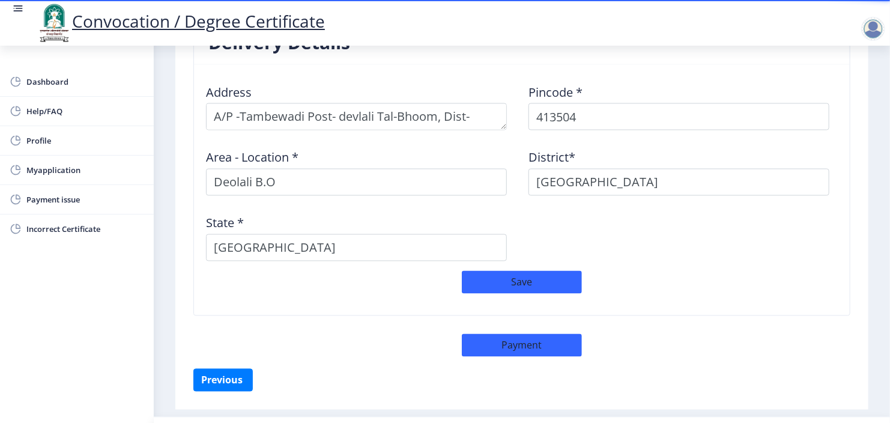
scroll to position [1009, 0]
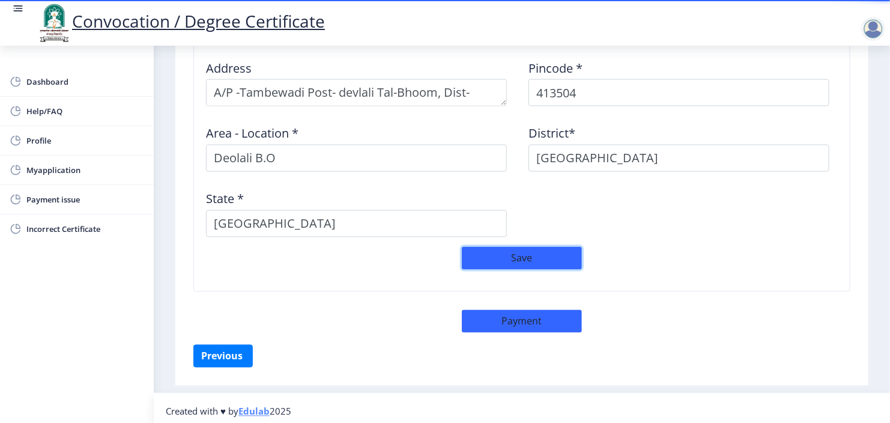
click at [518, 254] on button "Save" at bounding box center [522, 258] width 120 height 23
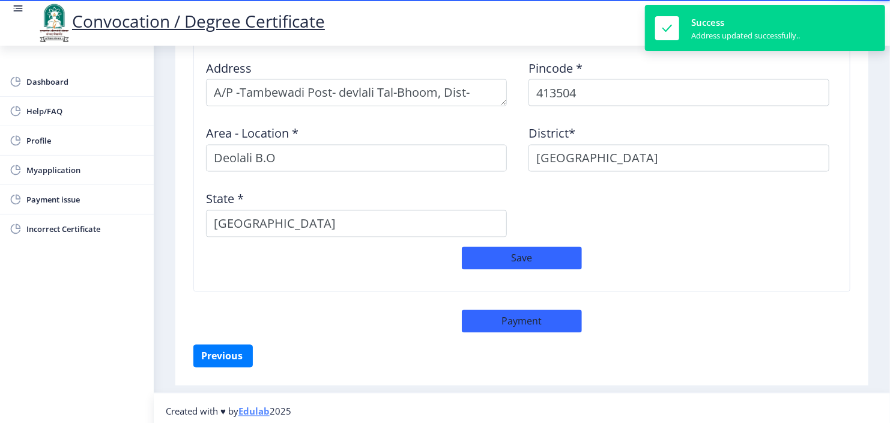
click at [667, 232] on div "Address Pincode * 413504 Area - Location * [GEOGRAPHIC_DATA]* [GEOGRAPHIC_DATA]…" at bounding box center [521, 148] width 645 height 196
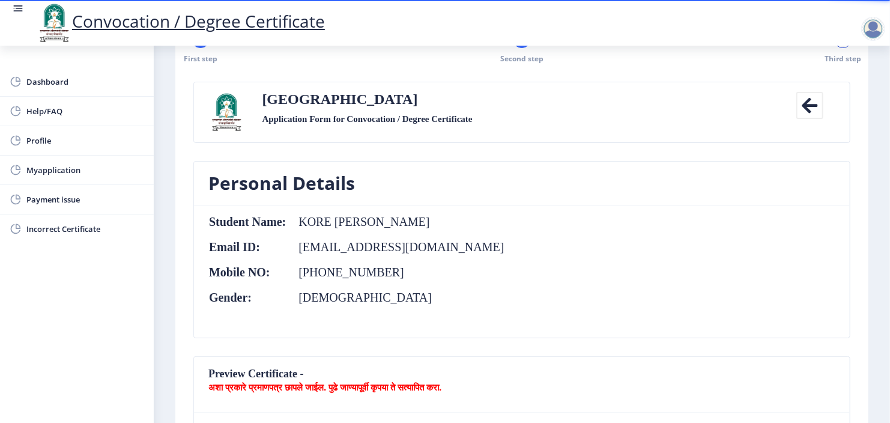
scroll to position [0, 0]
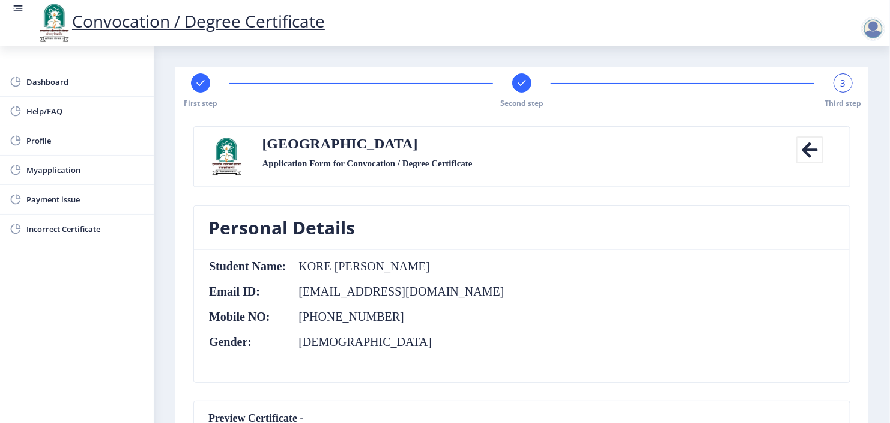
click at [875, 28] on div at bounding box center [873, 29] width 24 height 24
click at [824, 58] on span "Log out" at bounding box center [804, 60] width 77 height 14
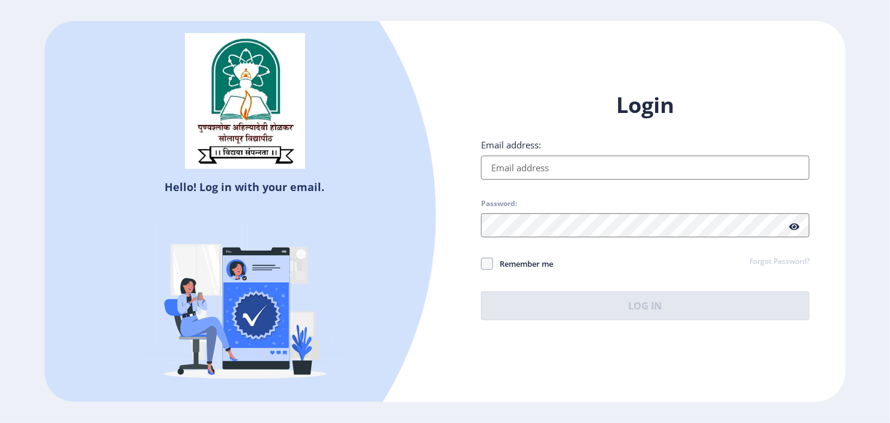
click at [572, 176] on input "Email address:" at bounding box center [645, 168] width 329 height 24
type input "a"
type input "[EMAIL_ADDRESS][DOMAIN_NAME]"
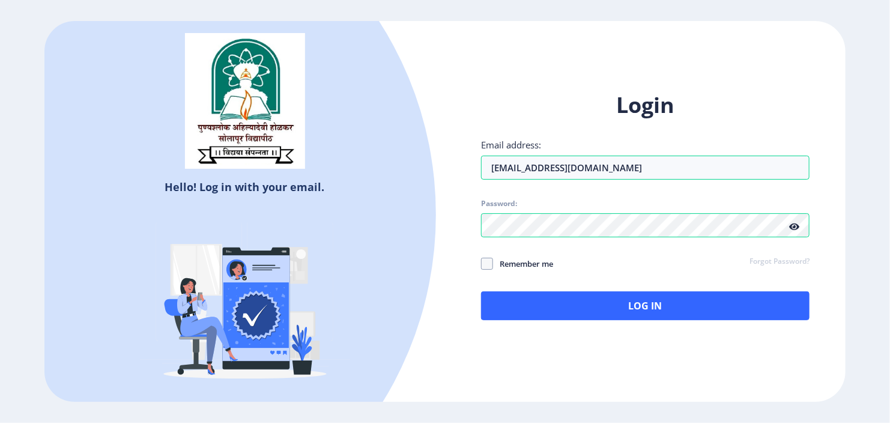
click at [793, 228] on icon at bounding box center [794, 226] width 10 height 9
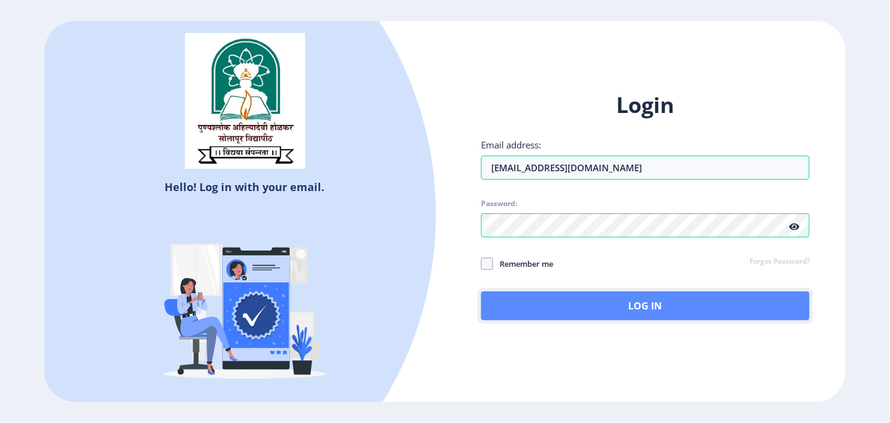
click at [671, 305] on button "Log In" at bounding box center [645, 305] width 329 height 29
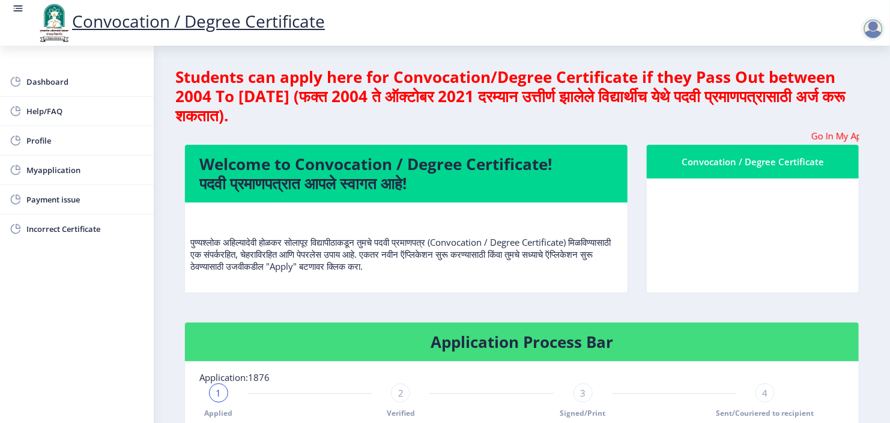
click at [566, 225] on p "पुण्यश्लोक अहिल्यादेवी होळकर सोलापूर विद्यापीठाकडून तुमचे पदवी प्रमाणपत्र (Conv…" at bounding box center [406, 242] width 432 height 60
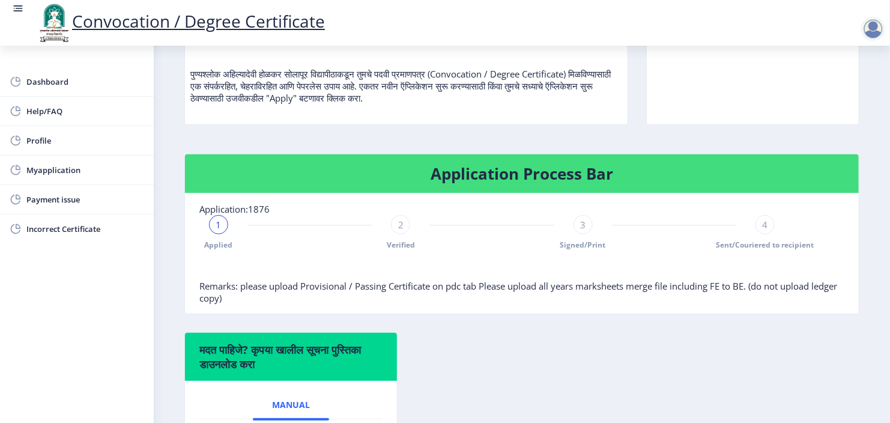
scroll to position [192, 0]
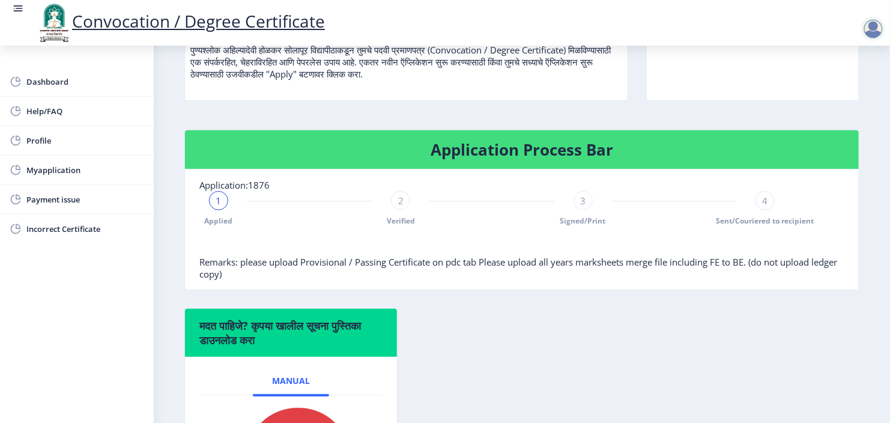
click at [216, 200] on span "1" at bounding box center [218, 201] width 5 height 12
click at [404, 205] on div "2" at bounding box center [400, 200] width 19 height 19
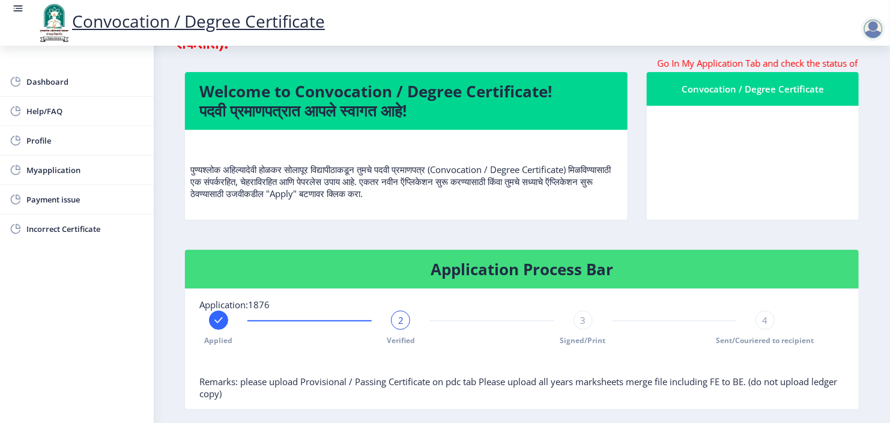
scroll to position [96, 0]
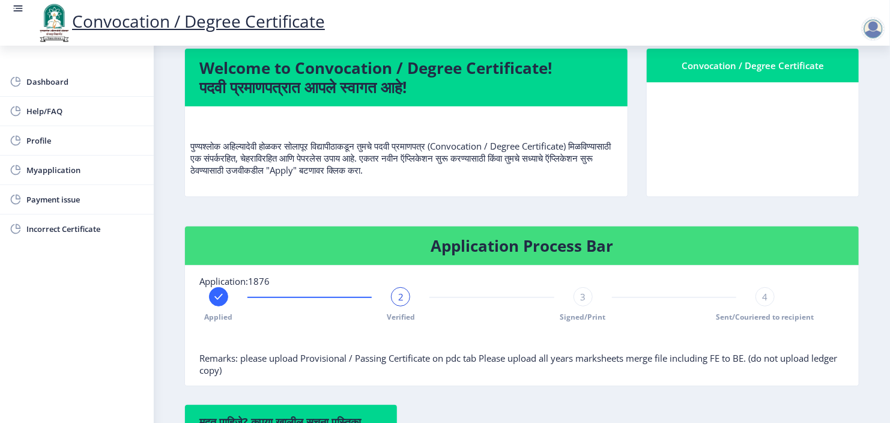
click at [588, 292] on div "3" at bounding box center [583, 296] width 19 height 19
click at [759, 294] on div "4" at bounding box center [765, 296] width 19 height 19
click at [788, 296] on div "Applied Verified Signed/Print 4 Sent/Couriered to recipient" at bounding box center [521, 319] width 645 height 65
click at [766, 298] on div "4" at bounding box center [765, 296] width 19 height 19
click at [577, 299] on rect at bounding box center [583, 297] width 12 height 12
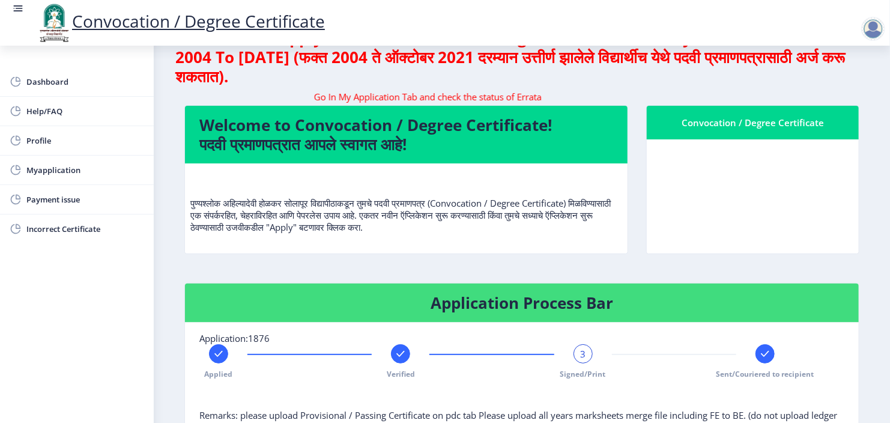
scroll to position [38, 0]
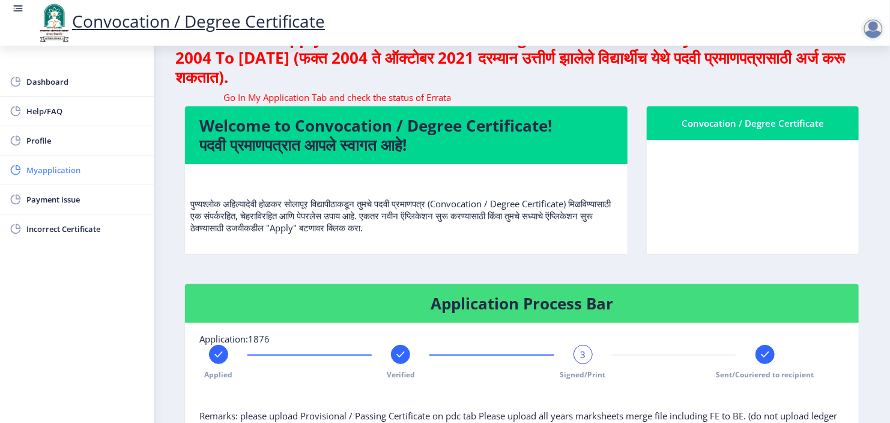
click at [46, 171] on span "Myapplication" at bounding box center [85, 170] width 118 height 14
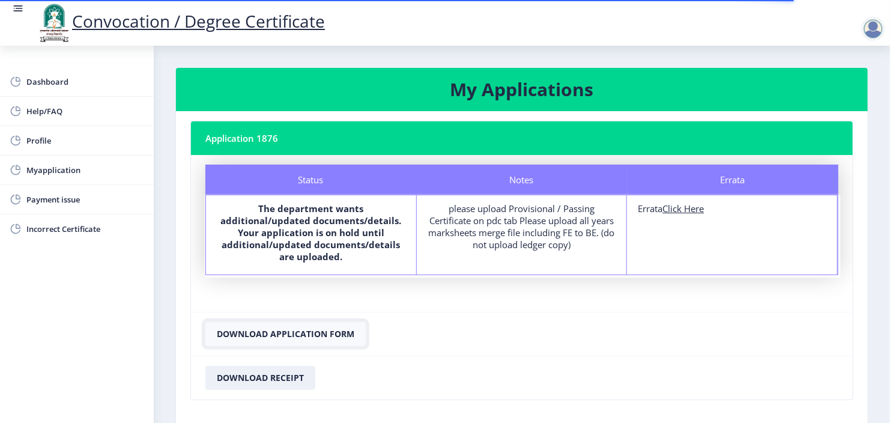
click at [239, 331] on button "Download Application Form" at bounding box center [285, 334] width 160 height 24
click at [684, 207] on u "Click Here" at bounding box center [683, 208] width 41 height 12
select select
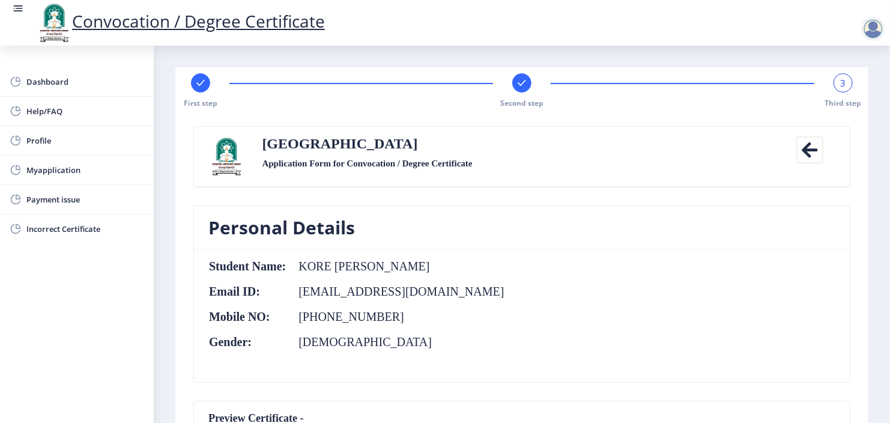
click at [845, 82] on div "3" at bounding box center [843, 82] width 19 height 19
drag, startPoint x: 845, startPoint y: 82, endPoint x: 528, endPoint y: 78, distance: 317.2
click at [528, 78] on div "First step Second step 3 Third step" at bounding box center [521, 90] width 681 height 35
click at [528, 78] on div at bounding box center [521, 82] width 19 height 19
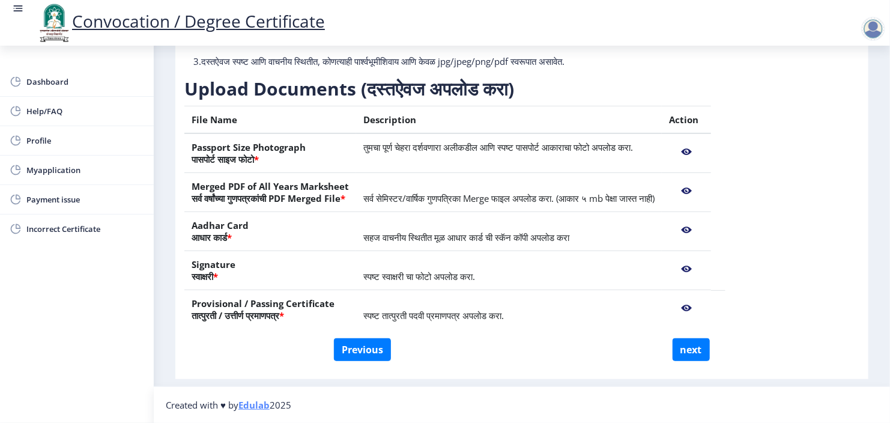
scroll to position [159, 0]
click at [704, 151] on nb-action at bounding box center [686, 152] width 35 height 22
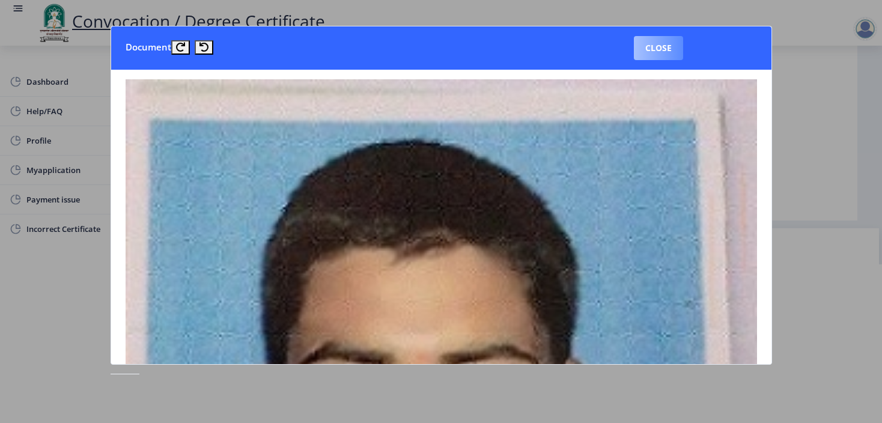
click at [664, 52] on button "Close" at bounding box center [658, 48] width 49 height 24
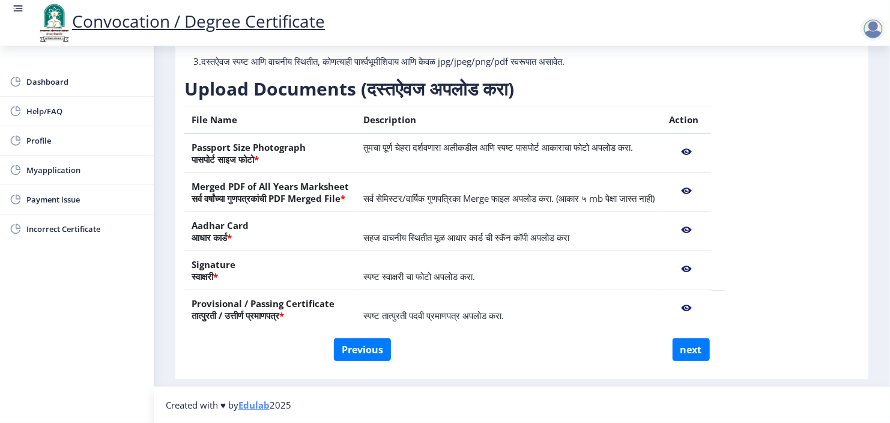
click at [704, 190] on nb-action at bounding box center [686, 191] width 35 height 22
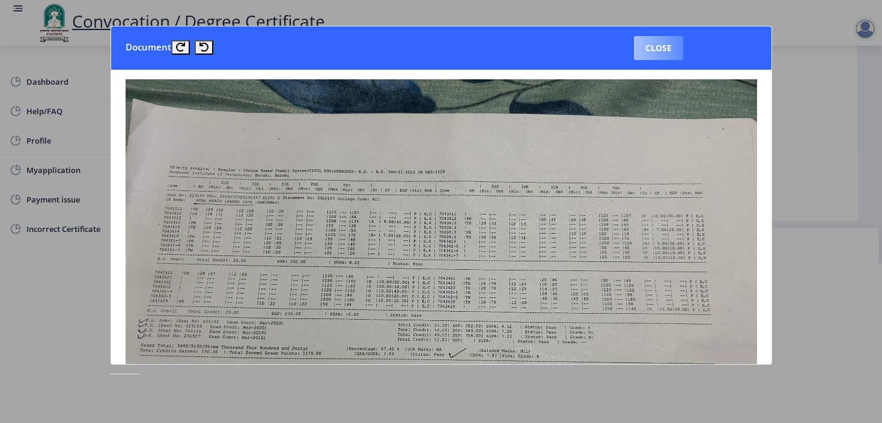
click at [646, 51] on button "Close" at bounding box center [658, 48] width 49 height 24
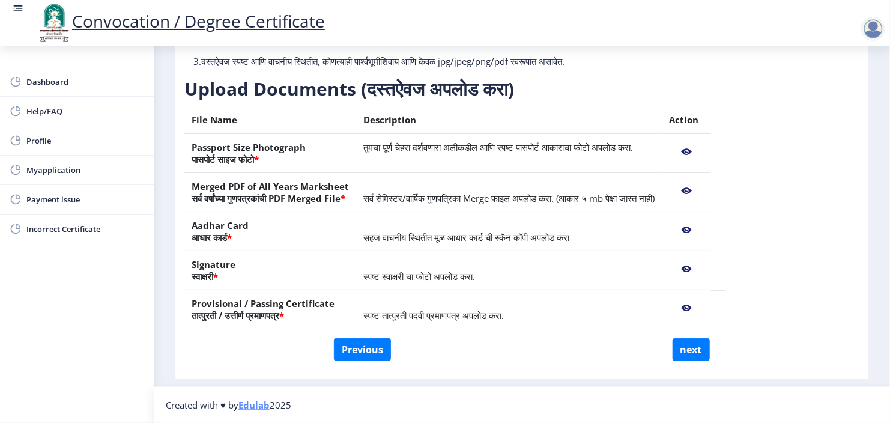
click at [704, 232] on nb-action at bounding box center [686, 230] width 35 height 22
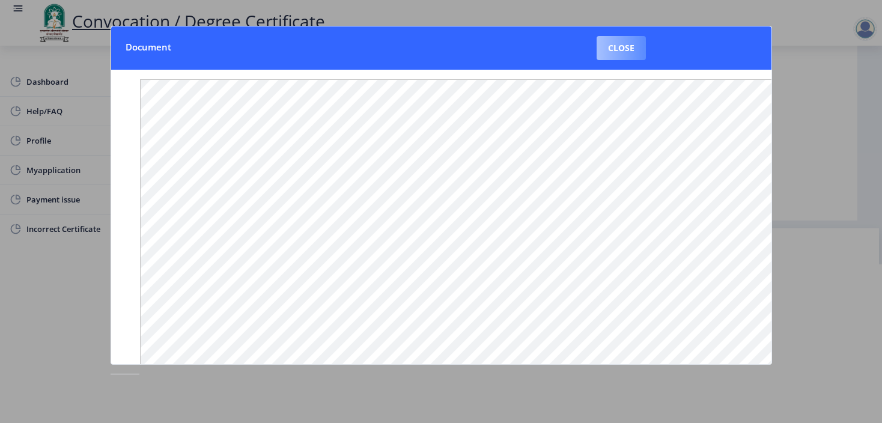
click at [618, 47] on button "Close" at bounding box center [621, 48] width 49 height 24
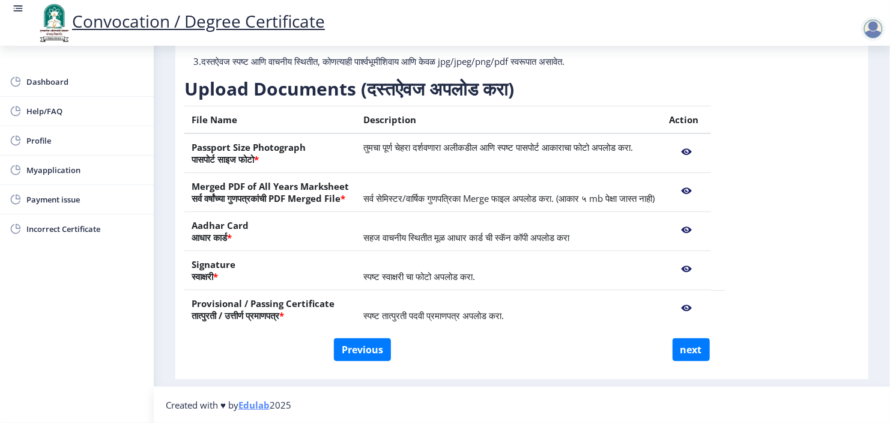
click at [704, 269] on nb-action at bounding box center [686, 269] width 35 height 22
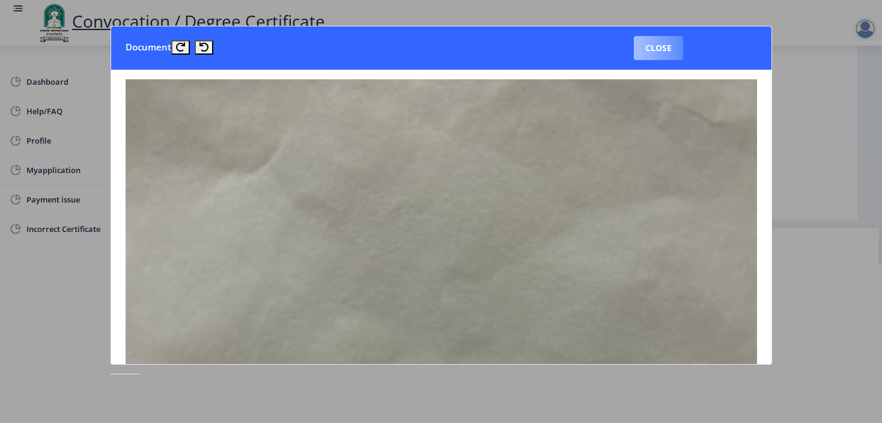
click at [650, 46] on button "Close" at bounding box center [658, 48] width 49 height 24
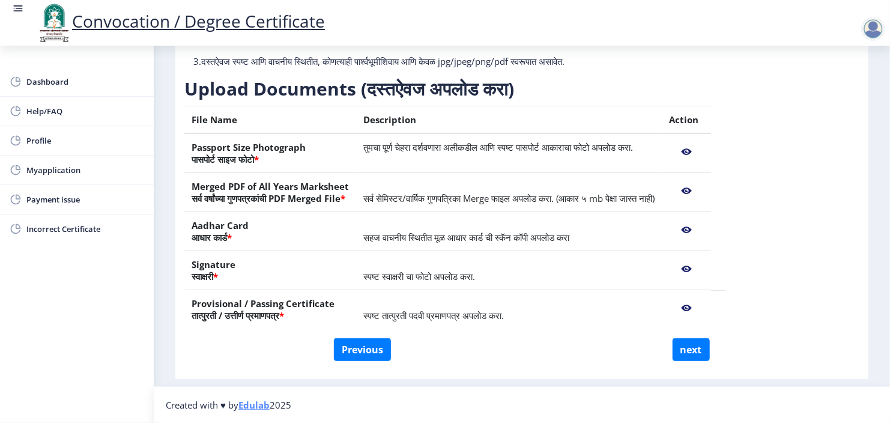
click at [704, 304] on nb-action at bounding box center [686, 308] width 35 height 22
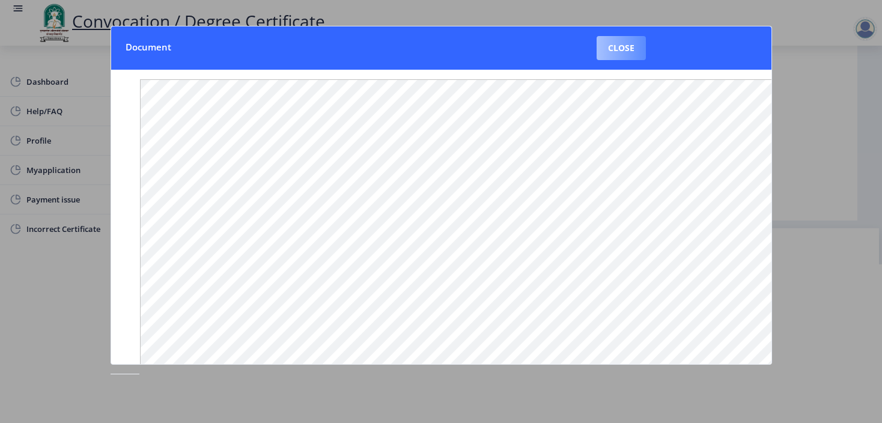
click at [609, 52] on button "Close" at bounding box center [621, 48] width 49 height 24
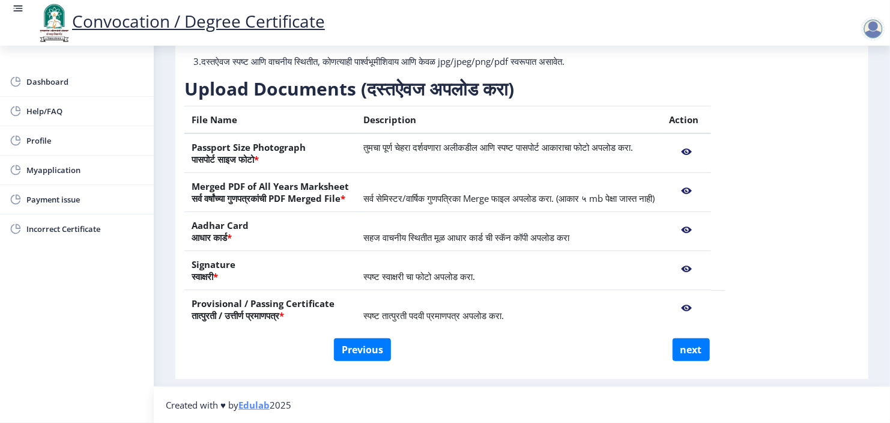
click at [872, 25] on div at bounding box center [873, 29] width 24 height 24
click at [837, 58] on span "Log out" at bounding box center [804, 60] width 77 height 14
